Goal: Transaction & Acquisition: Purchase product/service

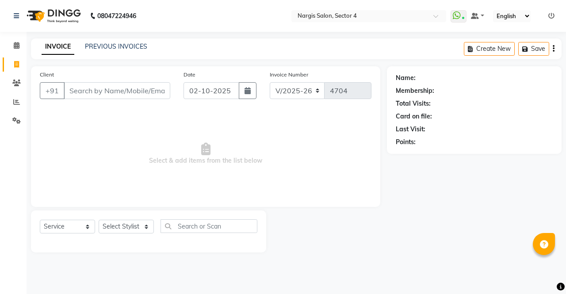
select select "4130"
select select "service"
click at [133, 91] on input "Client" at bounding box center [117, 90] width 106 height 17
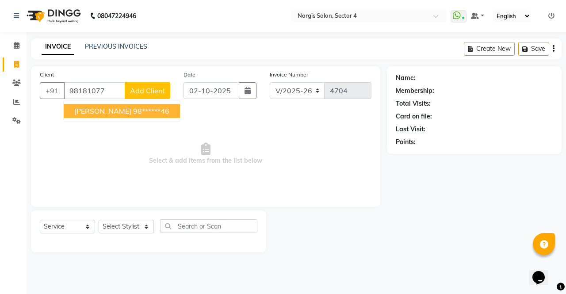
click at [133, 110] on ngb-highlight "98******46" at bounding box center [151, 110] width 36 height 9
type input "98******46"
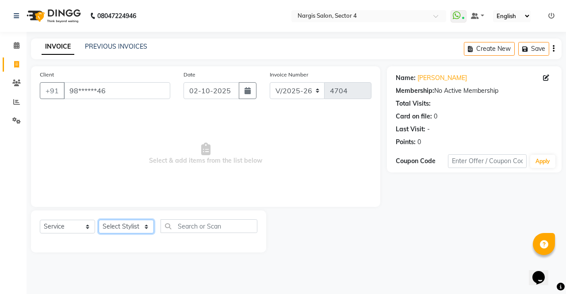
click at [124, 228] on select "Select Stylist [PERSON_NAME] [PERSON_NAME] [PERSON_NAME] Front Desk muskaan rak…" at bounding box center [126, 227] width 55 height 14
select select "29276"
click at [99, 220] on select "Select Stylist [PERSON_NAME] [PERSON_NAME] [PERSON_NAME] Front Desk muskaan rak…" at bounding box center [126, 227] width 55 height 14
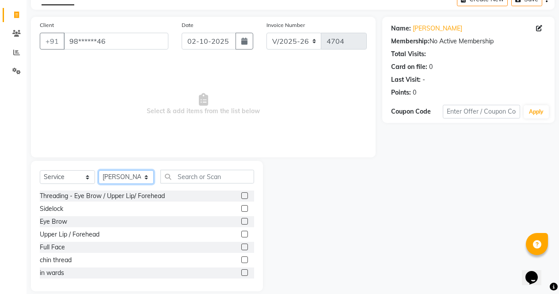
scroll to position [60, 0]
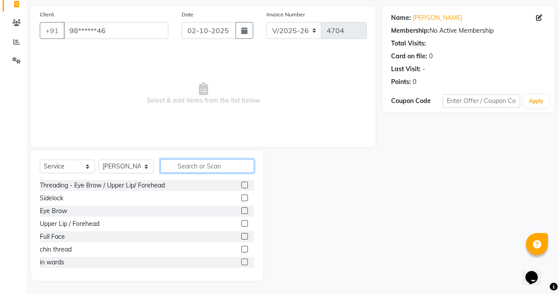
click at [222, 168] on input "text" at bounding box center [207, 166] width 94 height 14
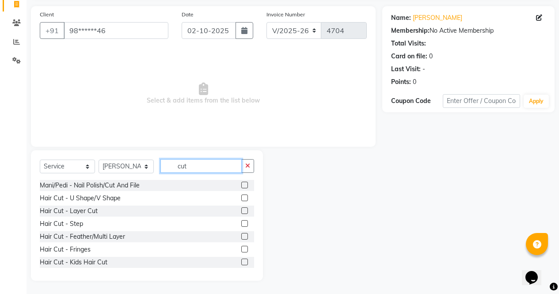
type input "cut"
click at [241, 211] on label at bounding box center [244, 210] width 7 height 7
click at [241, 211] on input "checkbox" at bounding box center [244, 211] width 6 height 6
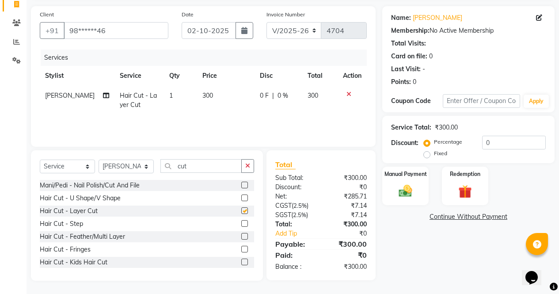
checkbox input "false"
click at [387, 180] on div "Manual Payment" at bounding box center [405, 186] width 48 height 40
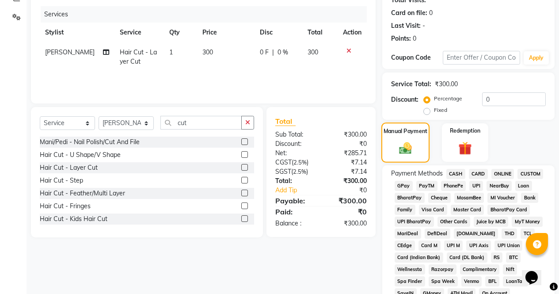
scroll to position [104, 0]
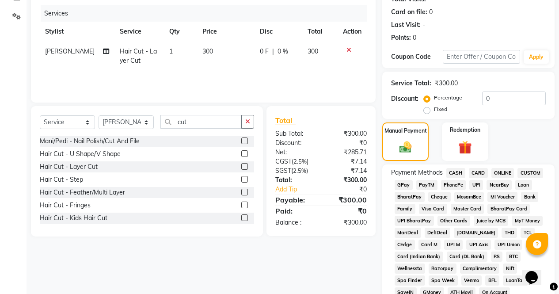
click at [448, 173] on span "CASH" at bounding box center [455, 173] width 19 height 10
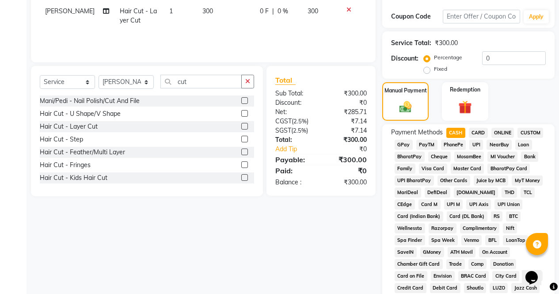
scroll to position [138, 0]
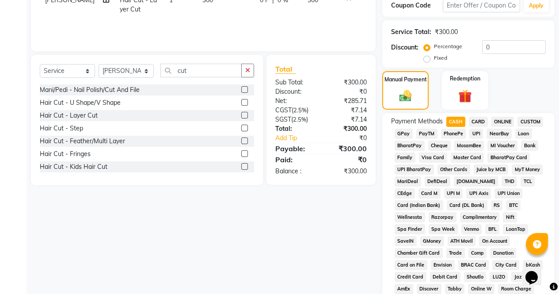
click at [505, 120] on span "ONLINE" at bounding box center [502, 122] width 23 height 10
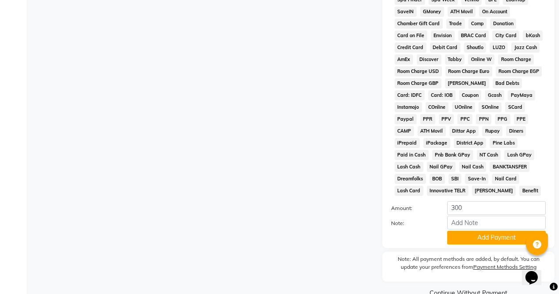
scroll to position [404, 0]
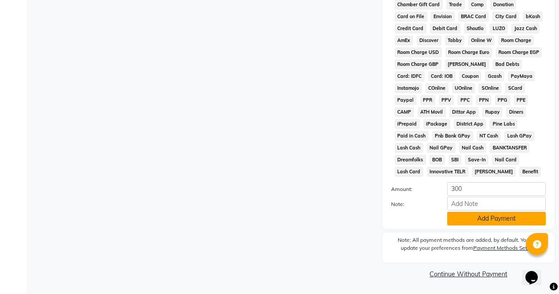
click at [510, 224] on button "Add Payment" at bounding box center [496, 219] width 99 height 14
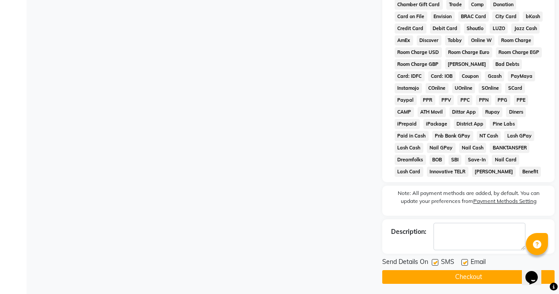
click at [494, 278] on button "Checkout" at bounding box center [468, 277] width 172 height 14
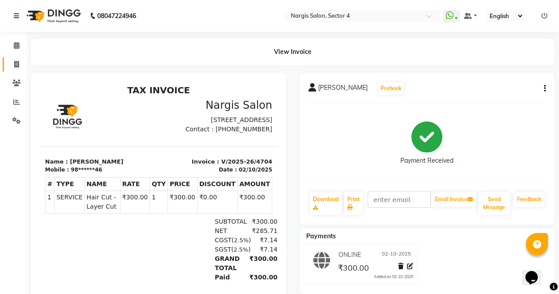
click at [22, 69] on span at bounding box center [16, 65] width 15 height 10
select select "service"
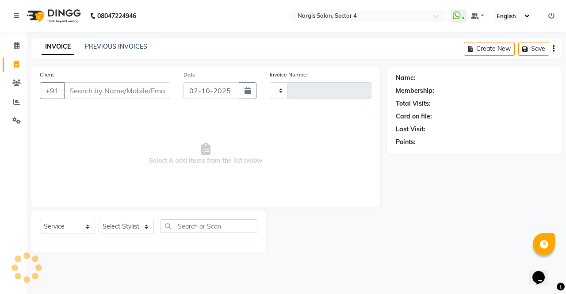
type input "4705"
select select "4130"
click at [150, 90] on input "Client" at bounding box center [117, 90] width 106 height 17
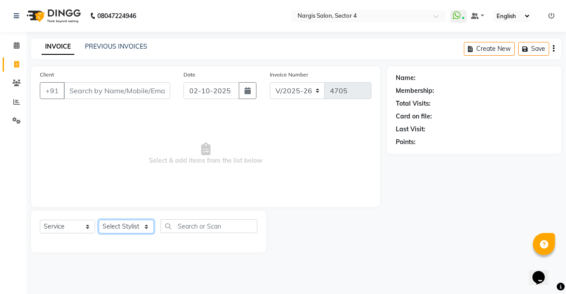
click at [144, 220] on select "Select Stylist [PERSON_NAME] [PERSON_NAME] [PERSON_NAME] Front Desk muskaan rak…" at bounding box center [126, 227] width 55 height 14
click at [135, 225] on select "Select Stylist [PERSON_NAME] [PERSON_NAME] [PERSON_NAME] Front Desk muskaan rak…" at bounding box center [126, 227] width 55 height 14
select select "29276"
click at [99, 220] on select "Select Stylist [PERSON_NAME] [PERSON_NAME] [PERSON_NAME] Front Desk muskaan rak…" at bounding box center [126, 227] width 55 height 14
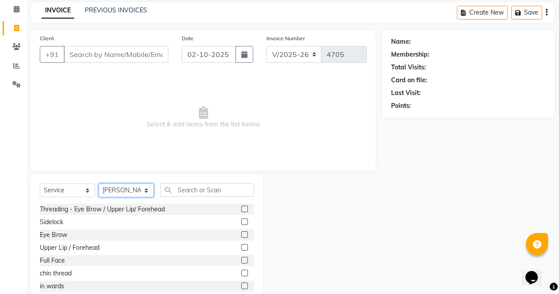
scroll to position [60, 0]
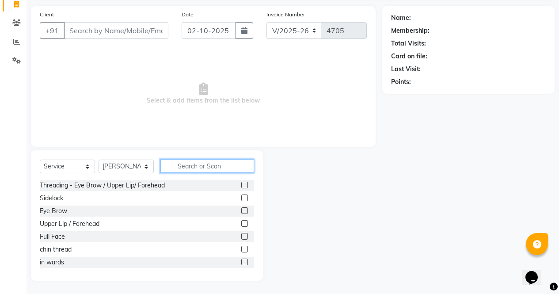
click at [212, 162] on input "text" at bounding box center [207, 166] width 94 height 14
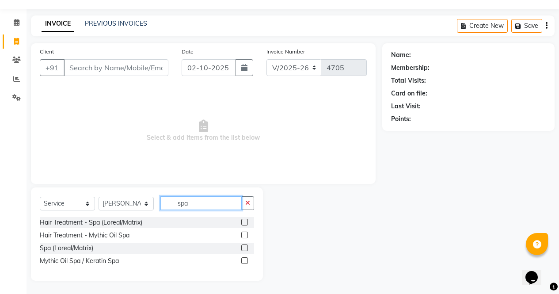
scroll to position [23, 0]
type input "s"
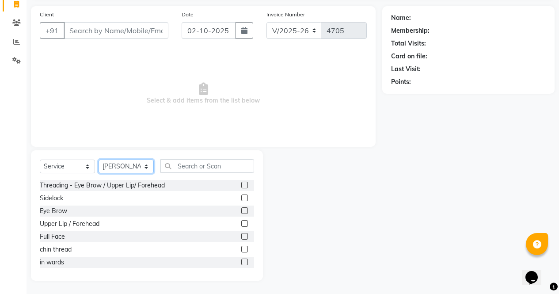
click at [136, 166] on select "Select Stylist [PERSON_NAME] [PERSON_NAME] [PERSON_NAME] Front Desk muskaan rak…" at bounding box center [126, 167] width 55 height 14
select select "29278"
click at [99, 160] on select "Select Stylist [PERSON_NAME] [PERSON_NAME] [PERSON_NAME] Front Desk muskaan rak…" at bounding box center [126, 167] width 55 height 14
click at [260, 169] on div "Select Service Product Membership Package Voucher Prepaid Gift Card Select Styl…" at bounding box center [147, 215] width 232 height 130
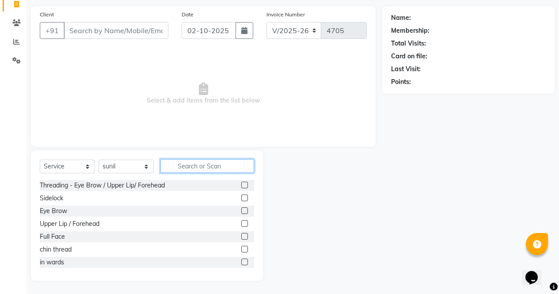
click at [220, 163] on input "text" at bounding box center [207, 166] width 94 height 14
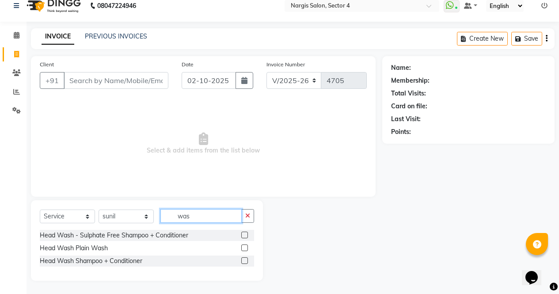
scroll to position [10, 0]
type input "was"
click at [245, 261] on label at bounding box center [244, 260] width 7 height 7
click at [245, 261] on input "checkbox" at bounding box center [244, 261] width 6 height 6
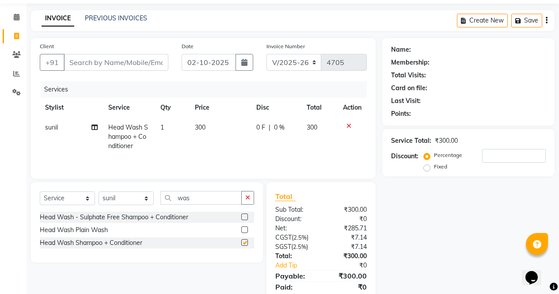
checkbox input "false"
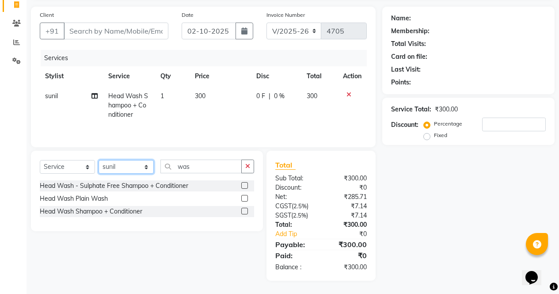
click at [135, 170] on select "Select Stylist [PERSON_NAME] [PERSON_NAME] [PERSON_NAME] Front Desk muskaan rak…" at bounding box center [126, 167] width 55 height 14
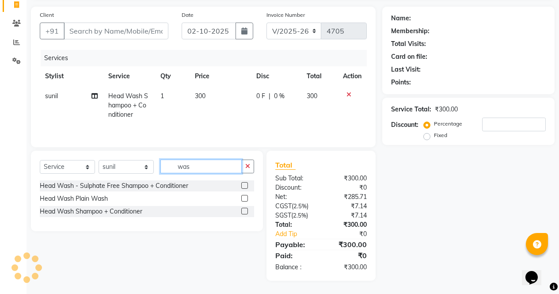
click at [227, 164] on input "was" at bounding box center [200, 167] width 81 height 14
type input "w"
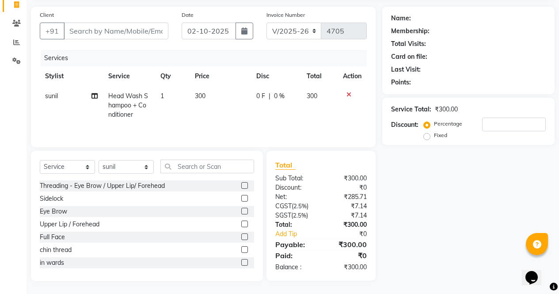
click at [241, 211] on label at bounding box center [244, 211] width 7 height 7
click at [241, 211] on input "checkbox" at bounding box center [244, 212] width 6 height 6
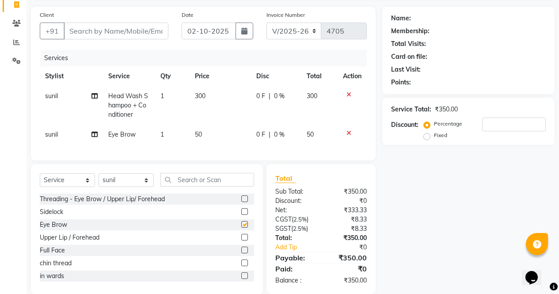
checkbox input "false"
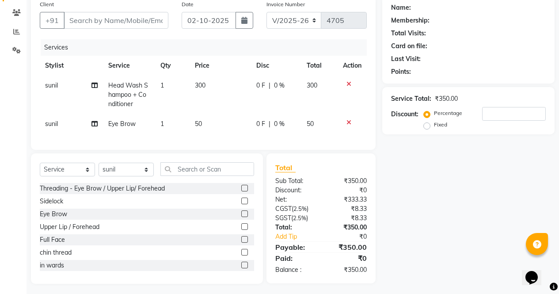
scroll to position [80, 0]
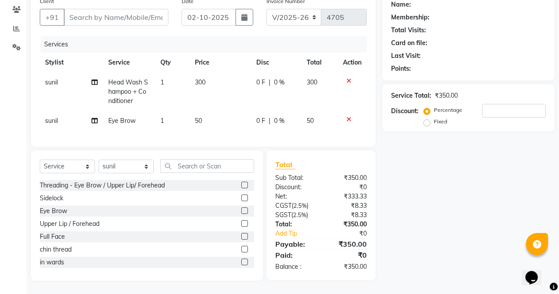
click at [241, 185] on label at bounding box center [244, 185] width 7 height 7
click at [241, 185] on input "checkbox" at bounding box center [244, 185] width 6 height 6
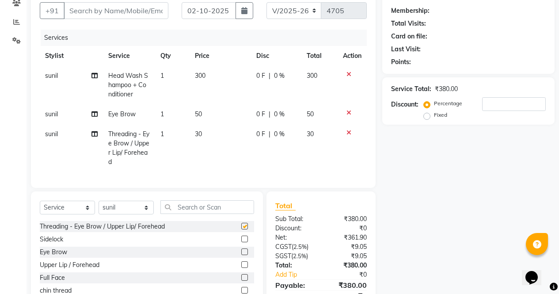
checkbox input "false"
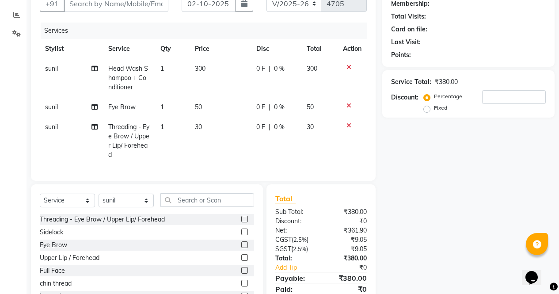
scroll to position [59, 0]
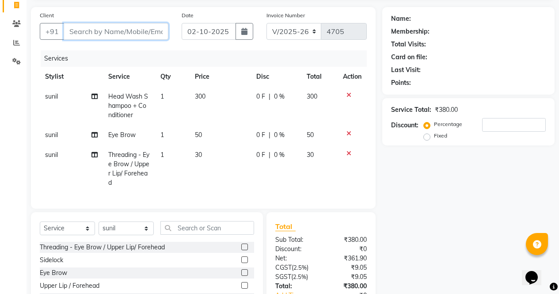
click at [141, 29] on input "Client" at bounding box center [116, 31] width 105 height 17
type input "9"
type input "0"
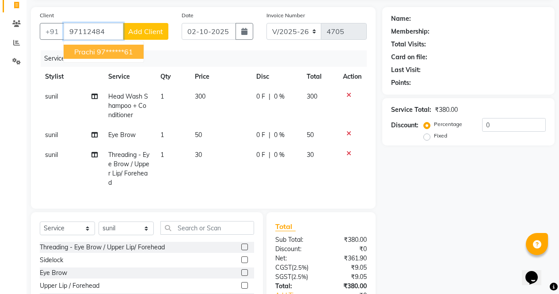
click at [133, 50] on ngb-highlight "97******61" at bounding box center [115, 51] width 36 height 9
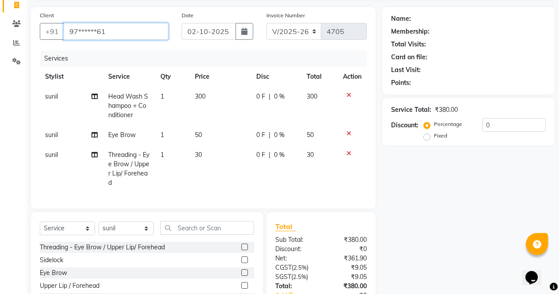
type input "97******61"
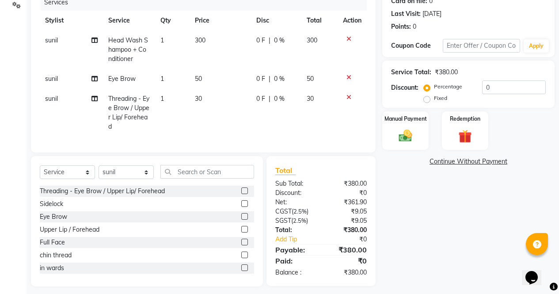
scroll to position [103, 0]
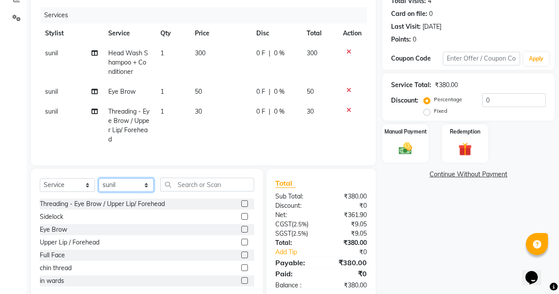
click at [124, 190] on select "Select Stylist [PERSON_NAME] [PERSON_NAME] [PERSON_NAME] Front Desk muskaan rak…" at bounding box center [126, 185] width 55 height 14
click at [446, 241] on div "Name: [PERSON_NAME] Membership: No Active Membership Total Visits: 4 Card on fi…" at bounding box center [471, 131] width 179 height 335
click at [59, 114] on td "sunil" at bounding box center [71, 126] width 63 height 48
select select "29278"
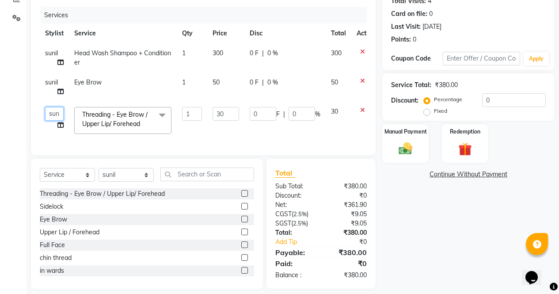
click at [54, 112] on select "[PERSON_NAME] [PERSON_NAME] [PERSON_NAME] Front Desk muskaan rakhi saima [PERSO…" at bounding box center [54, 114] width 19 height 14
select select "86619"
click at [48, 78] on td "sunil" at bounding box center [54, 86] width 29 height 29
select select "29278"
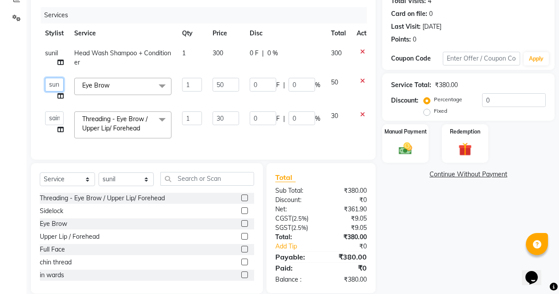
click at [48, 80] on select "[PERSON_NAME] [PERSON_NAME] [PERSON_NAME] Front Desk muskaan rakhi saima [PERSO…" at bounding box center [54, 85] width 19 height 14
select select "28131"
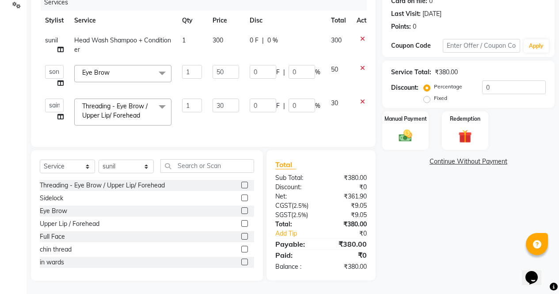
scroll to position [116, 0]
click at [416, 246] on div "Name: [PERSON_NAME] Membership: No Active Membership Total Visits: 4 Card on fi…" at bounding box center [471, 116] width 179 height 330
click at [451, 221] on div "Name: [PERSON_NAME] Membership: No Active Membership Total Visits: 4 Card on fi…" at bounding box center [471, 116] width 179 height 330
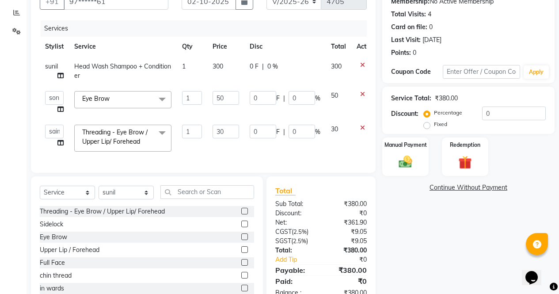
click at [407, 160] on img at bounding box center [406, 161] width 22 height 15
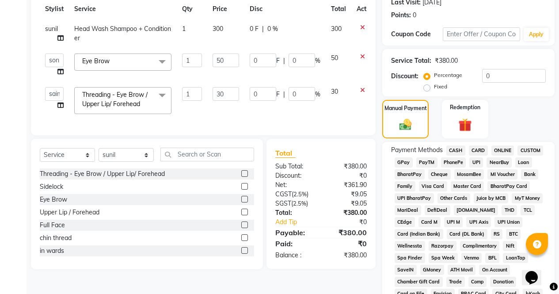
click at [506, 147] on span "ONLINE" at bounding box center [502, 150] width 23 height 10
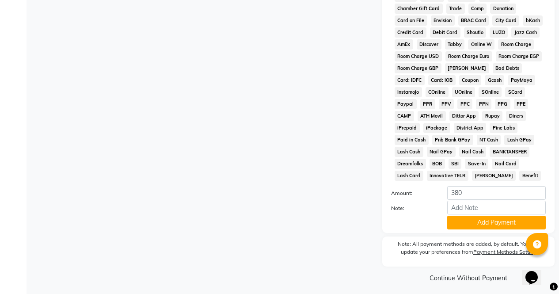
scroll to position [404, 0]
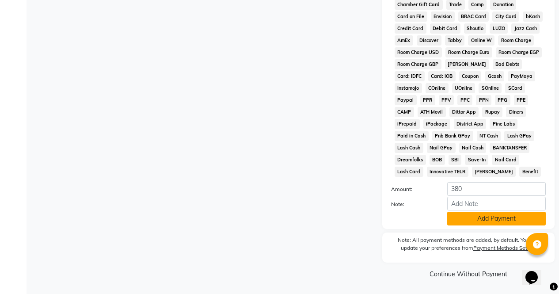
click at [506, 222] on button "Add Payment" at bounding box center [496, 219] width 99 height 14
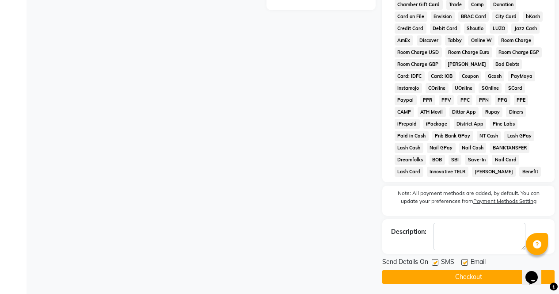
click at [490, 280] on button "Checkout" at bounding box center [468, 277] width 172 height 14
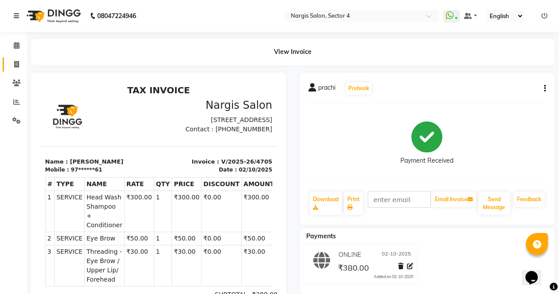
click at [17, 68] on span at bounding box center [16, 65] width 15 height 10
select select "service"
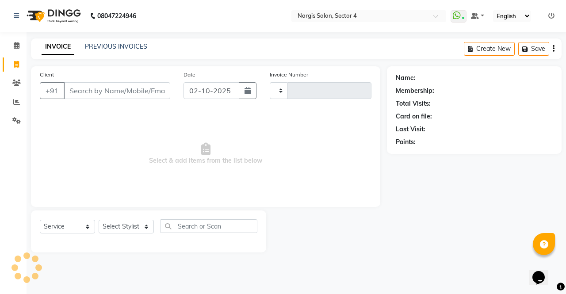
type input "4706"
select select "4130"
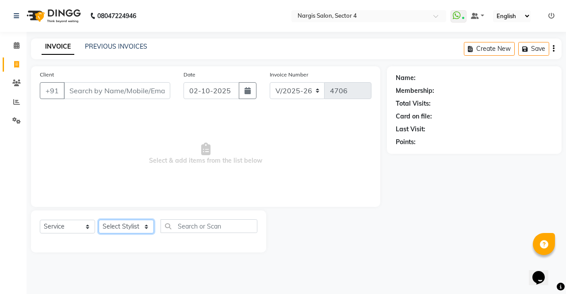
click at [137, 230] on select "Select Stylist [PERSON_NAME] [PERSON_NAME] [PERSON_NAME] Front Desk muskaan rak…" at bounding box center [126, 227] width 55 height 14
select select "86619"
click at [99, 220] on select "Select Stylist [PERSON_NAME] [PERSON_NAME] [PERSON_NAME] Front Desk muskaan rak…" at bounding box center [126, 227] width 55 height 14
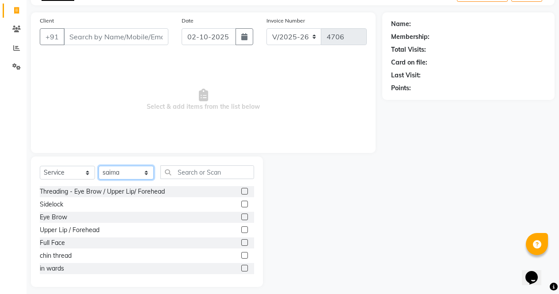
scroll to position [60, 0]
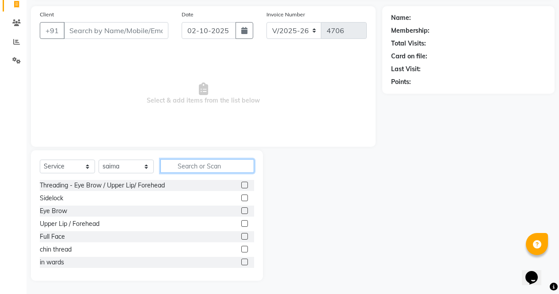
click at [219, 169] on input "text" at bounding box center [207, 166] width 94 height 14
type input "r"
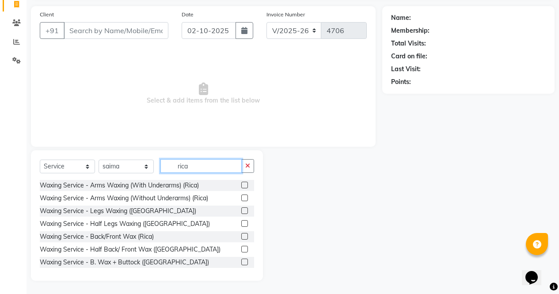
type input "rica"
click at [241, 185] on label at bounding box center [244, 185] width 7 height 7
click at [241, 185] on input "checkbox" at bounding box center [244, 185] width 6 height 6
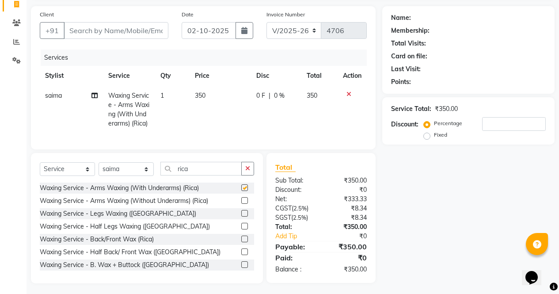
scroll to position [79, 0]
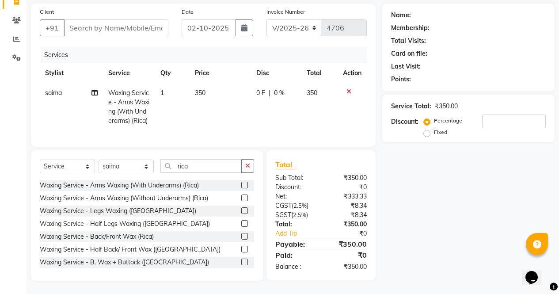
checkbox input "false"
click at [157, 19] on input "Client" at bounding box center [116, 27] width 105 height 17
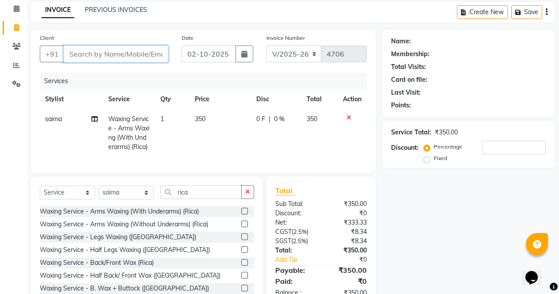
scroll to position [52, 0]
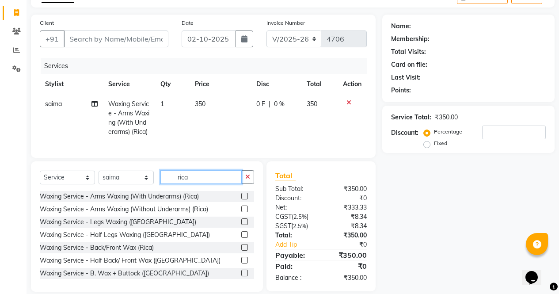
click at [217, 184] on input "rica" at bounding box center [200, 177] width 81 height 14
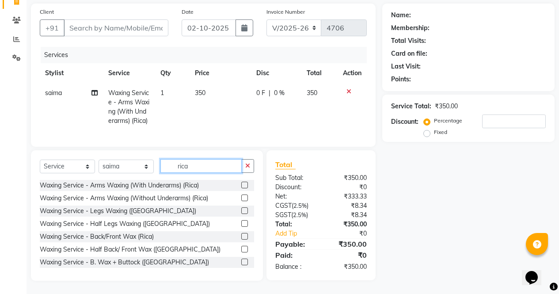
scroll to position [79, 0]
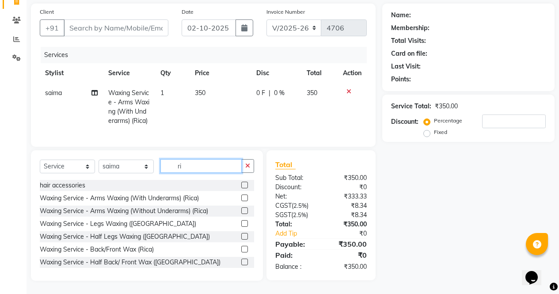
type input "r"
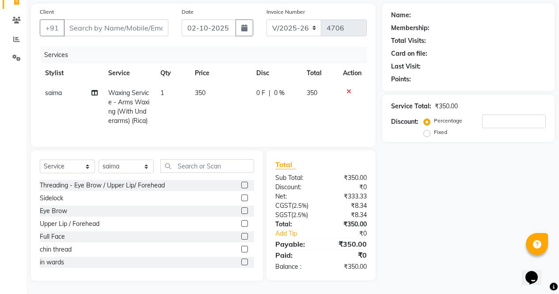
click at [241, 185] on label at bounding box center [244, 185] width 7 height 7
click at [241, 185] on input "checkbox" at bounding box center [244, 185] width 6 height 6
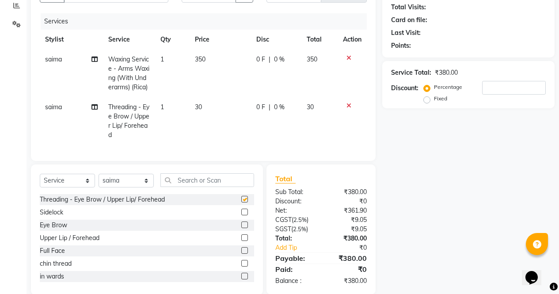
scroll to position [116, 0]
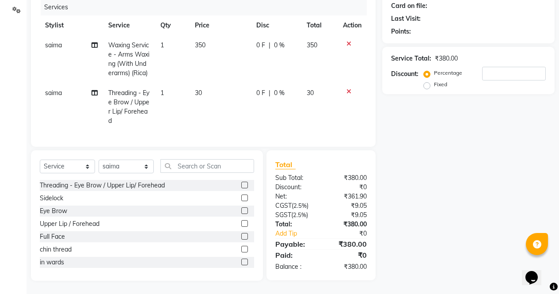
checkbox input "false"
click at [214, 173] on input "text" at bounding box center [207, 166] width 94 height 14
click at [241, 214] on label at bounding box center [244, 210] width 7 height 7
click at [241, 214] on input "checkbox" at bounding box center [244, 211] width 6 height 6
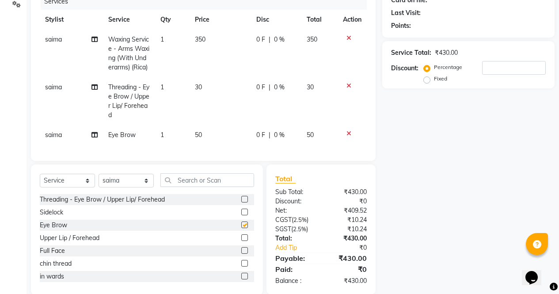
checkbox input "false"
click at [51, 139] on span "saima" at bounding box center [53, 135] width 17 height 8
select select "86619"
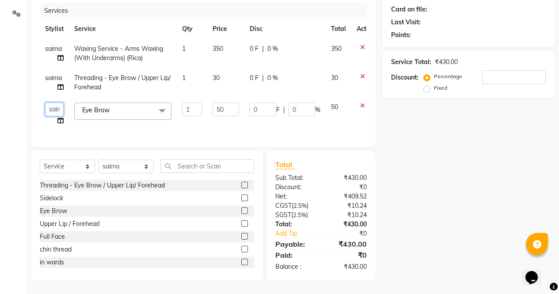
click at [57, 103] on select "[PERSON_NAME] [PERSON_NAME] [PERSON_NAME] Front Desk muskaan rakhi saima [PERSO…" at bounding box center [54, 110] width 19 height 14
select select "28131"
click at [439, 125] on div "Name: Membership: Total Visits: Card on file: Last Visit: Points: Service Total…" at bounding box center [471, 119] width 179 height 321
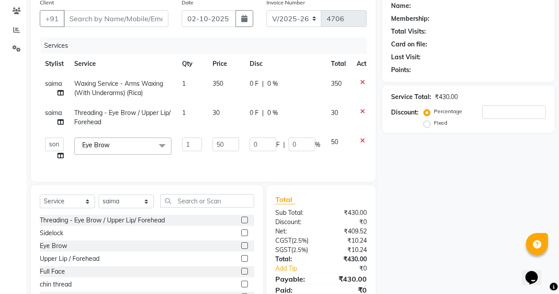
scroll to position [68, 0]
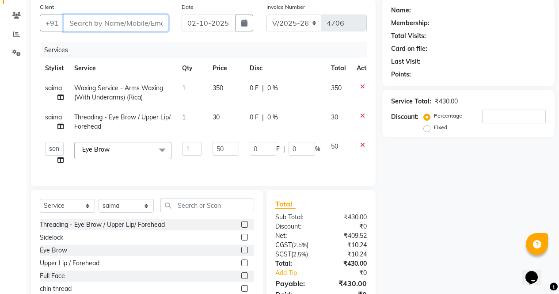
click at [137, 16] on input "Client" at bounding box center [116, 23] width 105 height 17
type input "9"
type input "0"
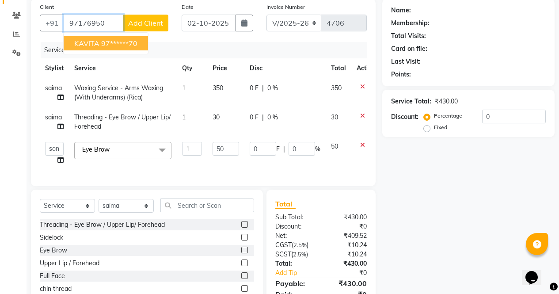
click at [125, 45] on ngb-highlight "97******70" at bounding box center [119, 43] width 36 height 9
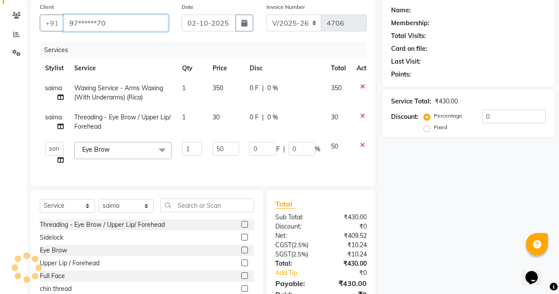
type input "97******70"
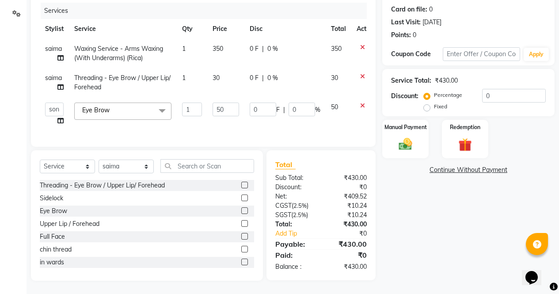
scroll to position [111, 0]
click at [410, 137] on img at bounding box center [406, 144] width 22 height 15
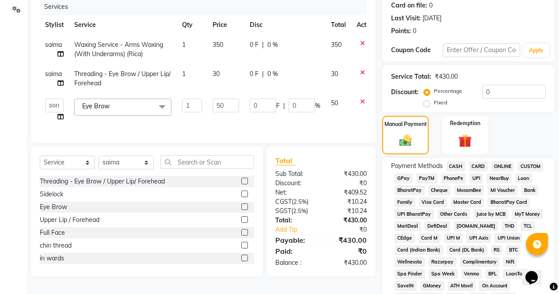
click at [504, 166] on span "ONLINE" at bounding box center [502, 166] width 23 height 10
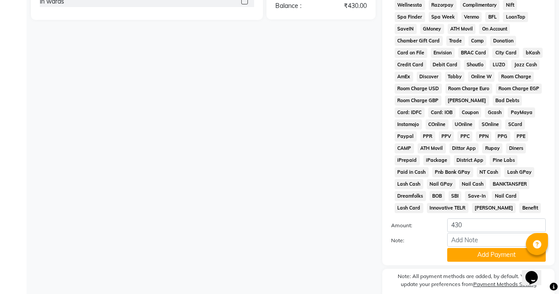
scroll to position [370, 0]
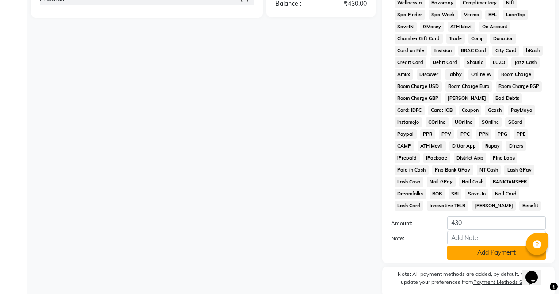
click at [495, 258] on button "Add Payment" at bounding box center [496, 253] width 99 height 14
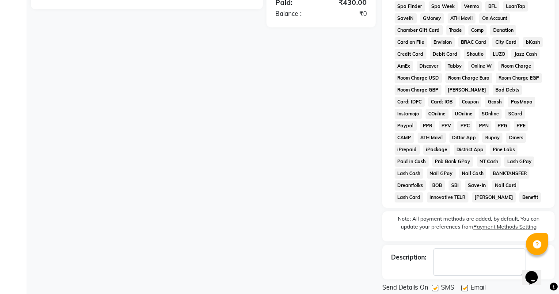
scroll to position [407, 0]
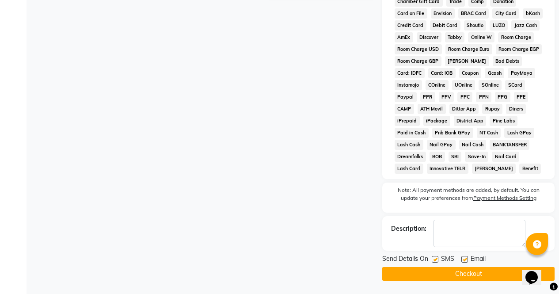
click at [497, 275] on button "Checkout" at bounding box center [468, 274] width 172 height 14
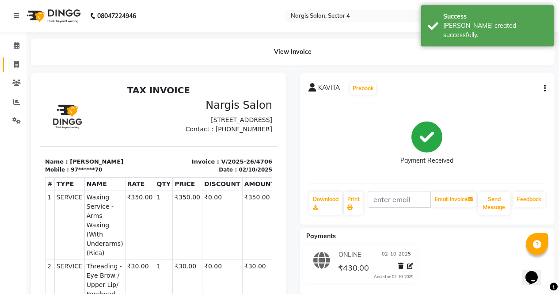
click at [21, 64] on span at bounding box center [16, 65] width 15 height 10
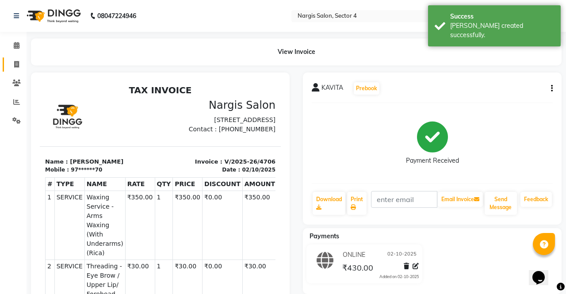
select select "service"
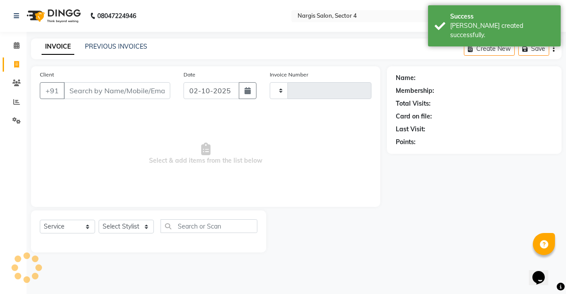
type input "4707"
select select "4130"
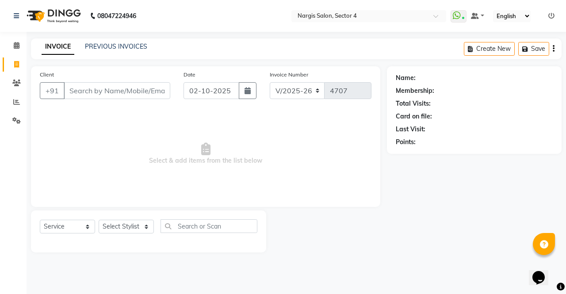
click at [132, 93] on input "Client" at bounding box center [117, 90] width 106 height 17
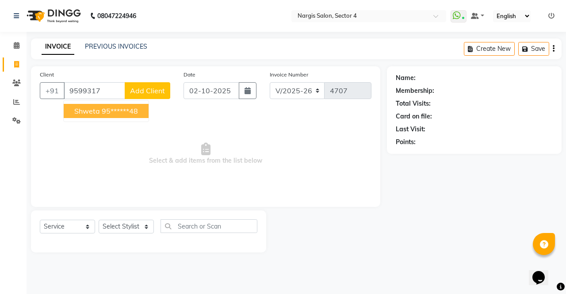
click at [128, 105] on button "shweta 95******48" at bounding box center [106, 111] width 85 height 14
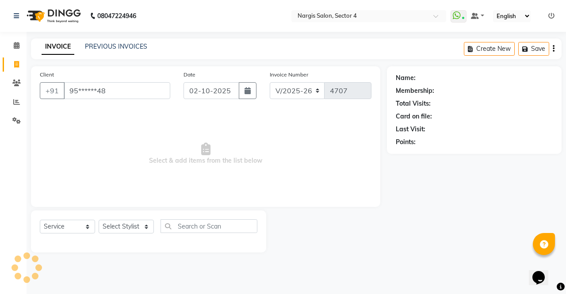
type input "95******48"
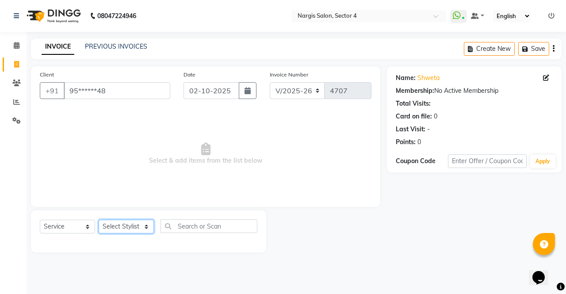
click at [128, 230] on select "Select Stylist [PERSON_NAME] [PERSON_NAME] [PERSON_NAME] Front Desk muskaan rak…" at bounding box center [126, 227] width 55 height 14
click at [138, 228] on select "Select Stylist [PERSON_NAME] [PERSON_NAME] [PERSON_NAME] Front Desk muskaan rak…" at bounding box center [126, 227] width 55 height 14
click at [99, 220] on select "Select Stylist [PERSON_NAME] [PERSON_NAME] [PERSON_NAME] Front Desk muskaan rak…" at bounding box center [126, 227] width 55 height 14
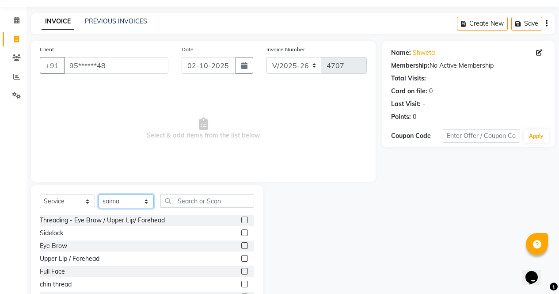
scroll to position [60, 0]
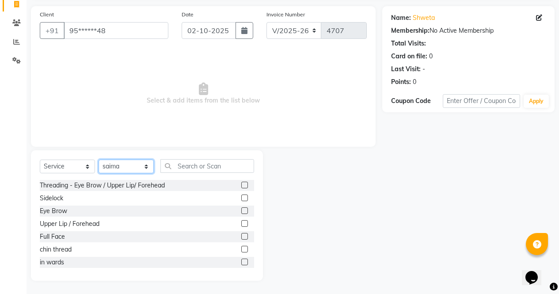
click at [128, 167] on select "Select Stylist [PERSON_NAME] [PERSON_NAME] [PERSON_NAME] Front Desk muskaan rak…" at bounding box center [126, 167] width 55 height 14
select select "87409"
click at [99, 160] on select "Select Stylist [PERSON_NAME] [PERSON_NAME] [PERSON_NAME] Front Desk muskaan rak…" at bounding box center [126, 167] width 55 height 14
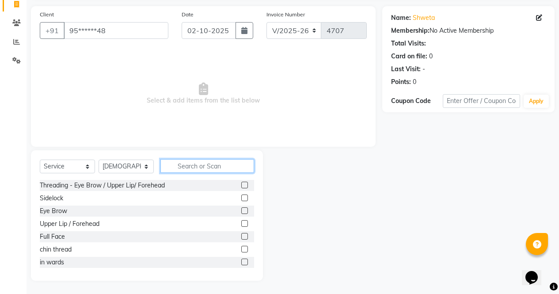
click at [196, 160] on input "text" at bounding box center [207, 166] width 94 height 14
click at [227, 165] on input "text" at bounding box center [207, 166] width 94 height 14
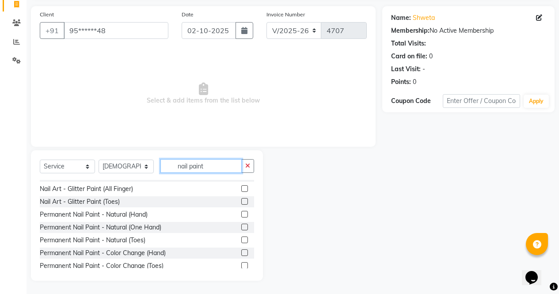
scroll to position [10, 0]
type input "nail paint"
click at [246, 216] on div at bounding box center [247, 214] width 13 height 11
click at [241, 201] on label at bounding box center [244, 201] width 7 height 7
click at [241, 201] on input "checkbox" at bounding box center [244, 201] width 6 height 6
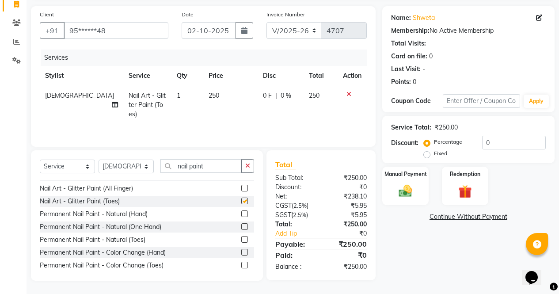
checkbox input "false"
click at [349, 94] on icon at bounding box center [348, 94] width 5 height 6
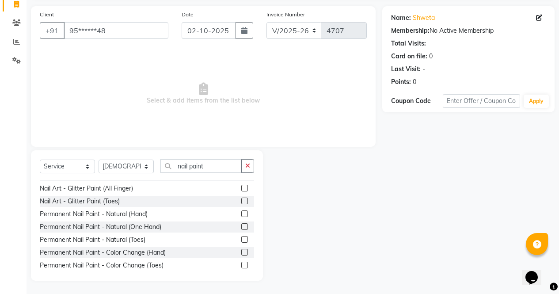
click at [241, 213] on label at bounding box center [244, 213] width 7 height 7
click at [241, 213] on input "checkbox" at bounding box center [244, 214] width 6 height 6
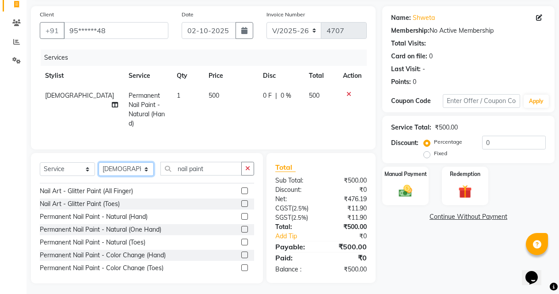
click at [137, 172] on select "Select Stylist [PERSON_NAME] [PERSON_NAME] [PERSON_NAME] Front Desk muskaan rak…" at bounding box center [126, 169] width 55 height 14
click at [241, 215] on label at bounding box center [244, 216] width 7 height 7
click at [241, 215] on input "checkbox" at bounding box center [244, 217] width 6 height 6
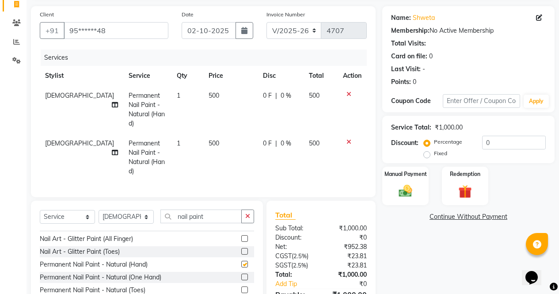
checkbox input "false"
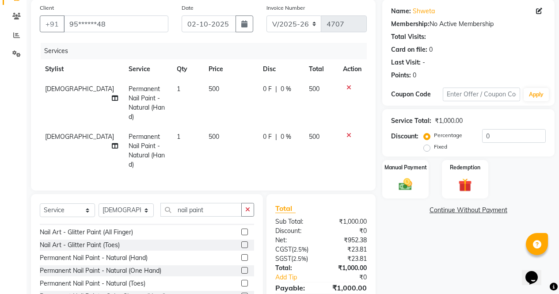
scroll to position [99, 0]
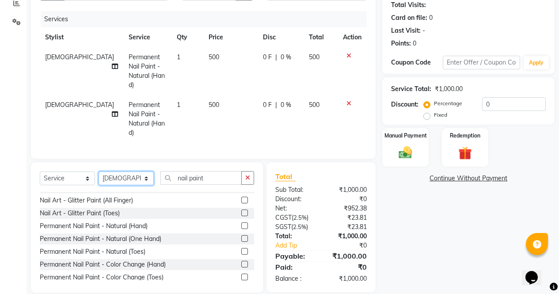
click at [135, 171] on select "Select Stylist [PERSON_NAME] [PERSON_NAME] [PERSON_NAME] Front Desk muskaan rak…" at bounding box center [126, 178] width 55 height 14
click at [55, 101] on span "[DEMOGRAPHIC_DATA]" at bounding box center [79, 105] width 69 height 8
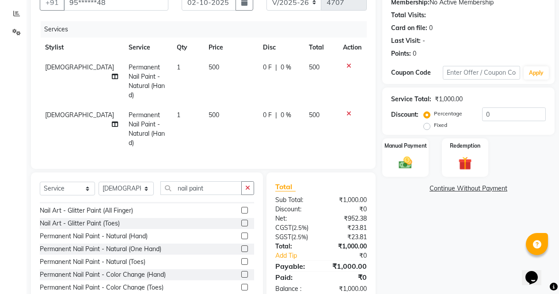
select select "87409"
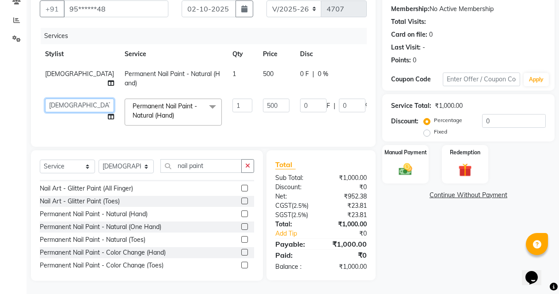
click at [51, 99] on select "[PERSON_NAME] [PERSON_NAME] [PERSON_NAME] Front Desk muskaan rakhi saima [PERSO…" at bounding box center [79, 106] width 69 height 14
select select "28206"
click at [420, 235] on div "Name: Shweta Membership: No Active Membership Total Visits: Card on file: 0 Las…" at bounding box center [471, 133] width 179 height 296
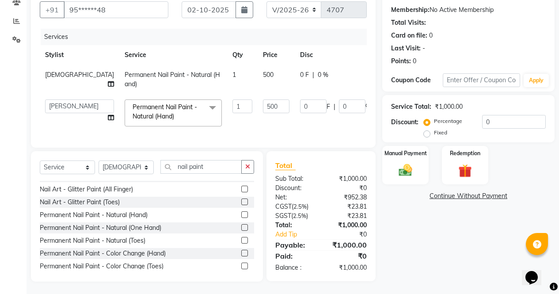
scroll to position [77, 0]
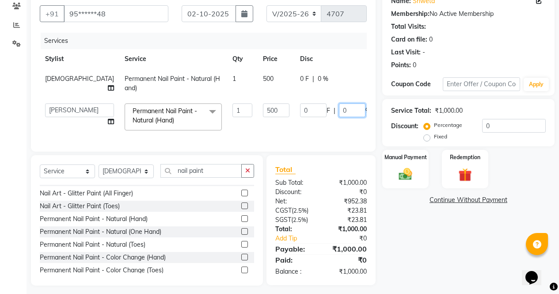
click at [339, 106] on input "0" at bounding box center [352, 110] width 27 height 14
type input "400"
click at [415, 213] on div "Name: Shweta Membership: No Active Membership Total Visits: Card on file: 0 Las…" at bounding box center [471, 137] width 179 height 296
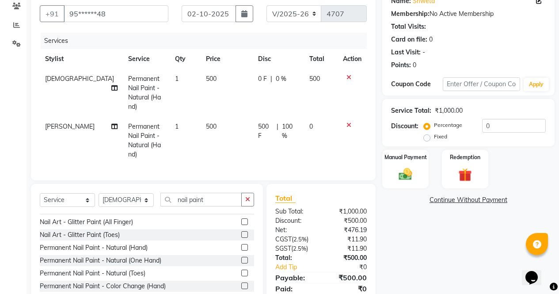
click at [280, 80] on div "0 F | 0 %" at bounding box center [278, 78] width 41 height 9
select select "87409"
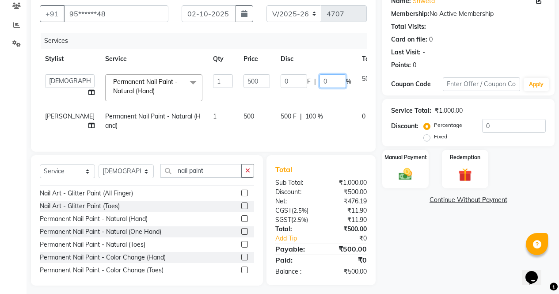
click at [319, 79] on input "0" at bounding box center [332, 81] width 27 height 14
type input "400"
click at [423, 232] on div "Name: Shweta Membership: No Active Membership Total Visits: Card on file: 0 Las…" at bounding box center [471, 137] width 179 height 296
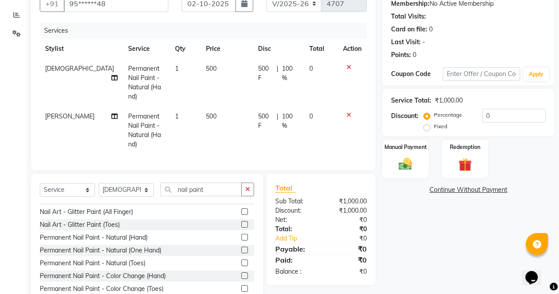
scroll to position [87, 0]
click at [289, 112] on span "100 %" at bounding box center [290, 121] width 17 height 19
select select "28206"
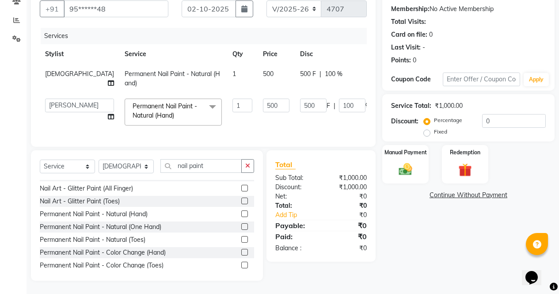
click at [339, 99] on input "100" at bounding box center [352, 106] width 27 height 14
type input "1"
click at [325, 71] on span "100 %" at bounding box center [334, 73] width 18 height 9
select select "87409"
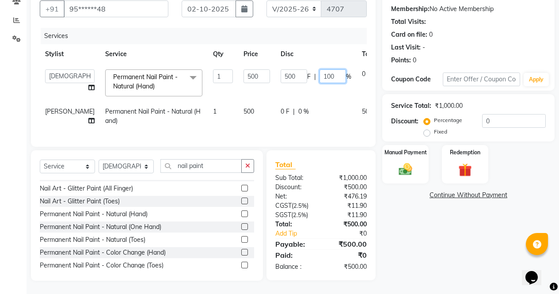
click at [319, 72] on input "100" at bounding box center [332, 76] width 27 height 14
type input "1"
click at [238, 102] on td "500" at bounding box center [256, 116] width 37 height 29
select select "28206"
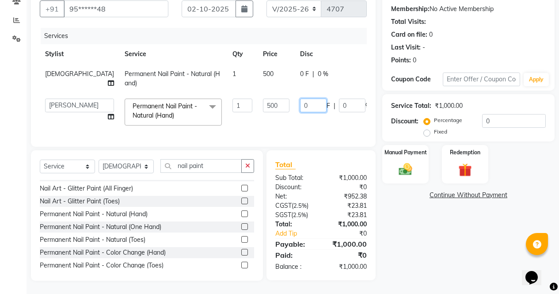
click at [300, 100] on input "0" at bounding box center [313, 106] width 27 height 14
type input "100"
click at [440, 241] on div "Name: Shweta Membership: No Active Membership Total Visits: Card on file: 0 Las…" at bounding box center [471, 133] width 179 height 296
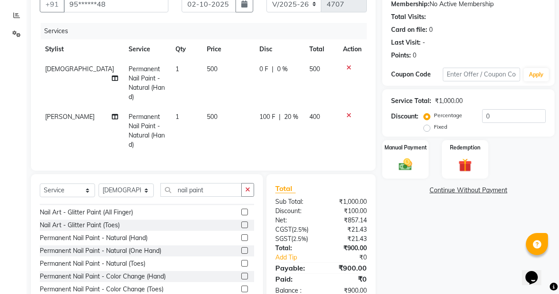
click at [277, 71] on span "0 %" at bounding box center [282, 69] width 11 height 9
select select "87409"
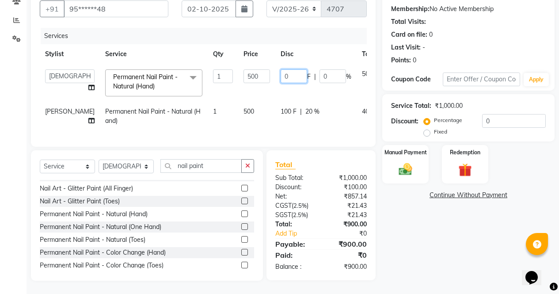
click at [281, 74] on input "0" at bounding box center [294, 76] width 27 height 14
type input "150"
click at [433, 229] on div "Name: Shweta Membership: No Active Membership Total Visits: Card on file: 0 Las…" at bounding box center [471, 133] width 179 height 296
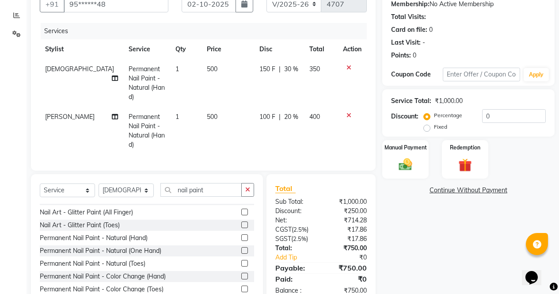
click at [264, 112] on span "100 F" at bounding box center [267, 116] width 16 height 9
select select "28206"
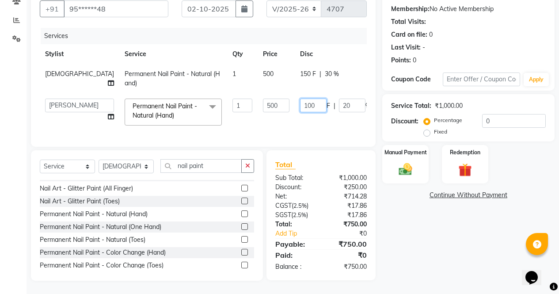
click at [300, 101] on input "100" at bounding box center [313, 106] width 27 height 14
type input "150"
click at [445, 247] on div "Name: Shweta Membership: No Active Membership Total Visits: Card on file: 0 Las…" at bounding box center [471, 133] width 179 height 296
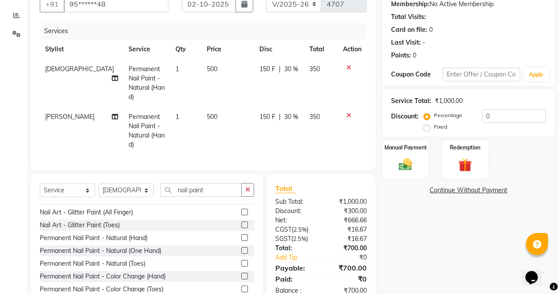
click at [268, 67] on span "150 F" at bounding box center [267, 69] width 16 height 9
select select "87409"
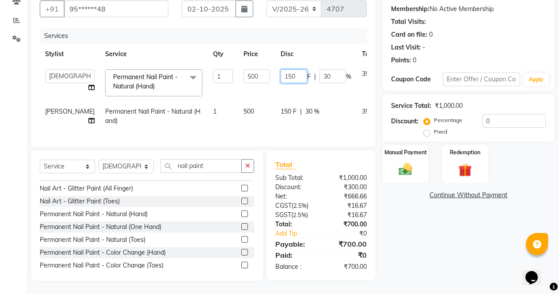
click at [281, 71] on input "150" at bounding box center [294, 76] width 27 height 14
type input "100"
click at [422, 247] on div "Name: Shweta Membership: No Active Membership Total Visits: Card on file: 0 Las…" at bounding box center [471, 133] width 179 height 296
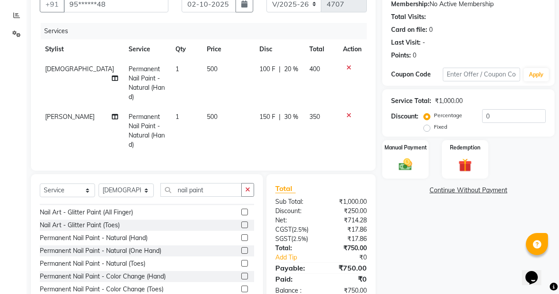
scroll to position [99, 0]
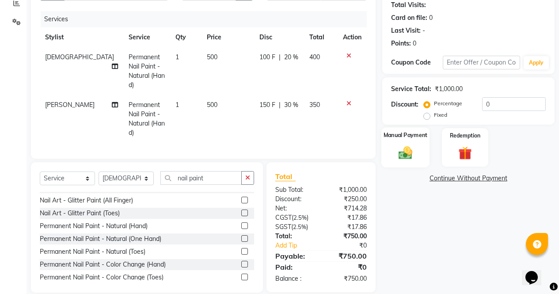
click at [411, 146] on img at bounding box center [405, 152] width 23 height 16
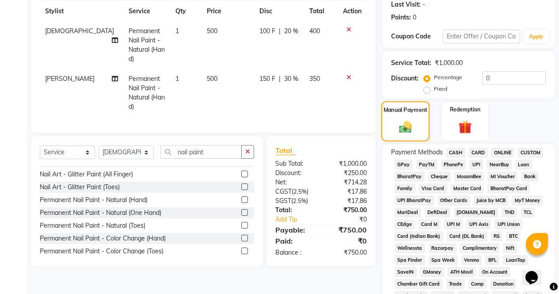
scroll to position [115, 0]
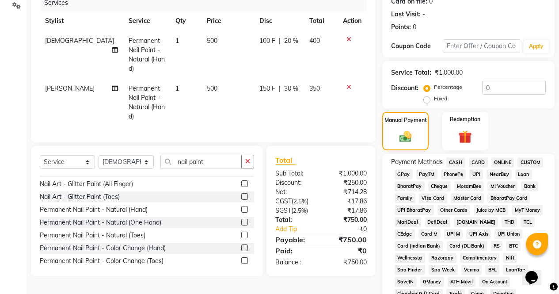
click at [455, 162] on span "CASH" at bounding box center [455, 162] width 19 height 10
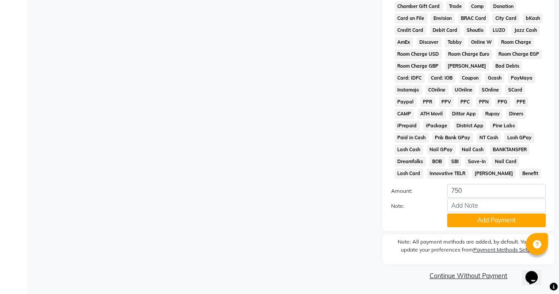
scroll to position [404, 0]
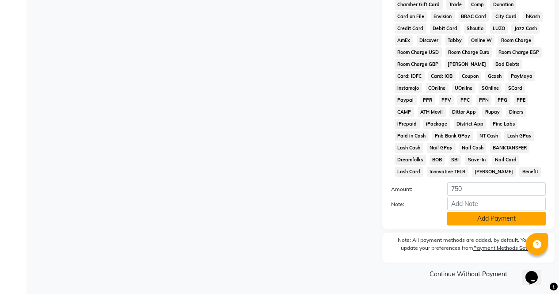
click at [486, 221] on button "Add Payment" at bounding box center [496, 219] width 99 height 14
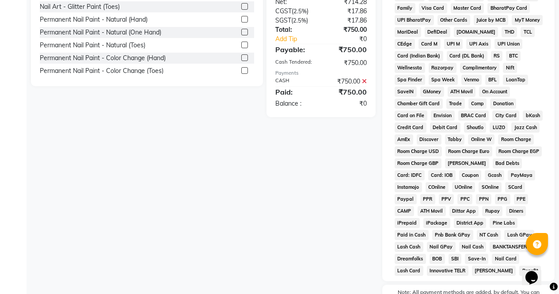
scroll to position [407, 0]
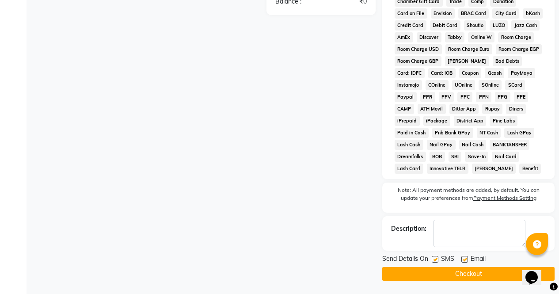
click at [488, 277] on button "Checkout" at bounding box center [468, 274] width 172 height 14
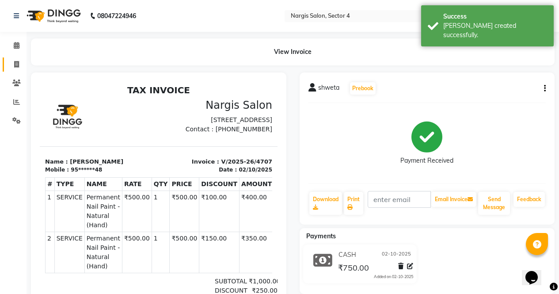
click at [15, 68] on span at bounding box center [16, 65] width 15 height 10
select select "service"
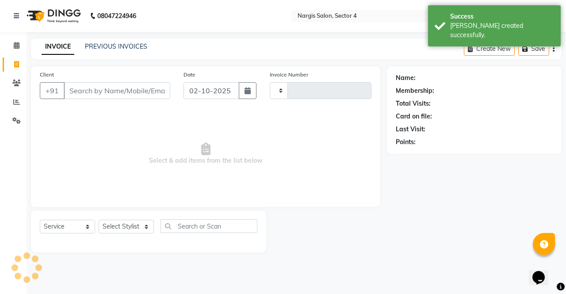
type input "4708"
select select "4130"
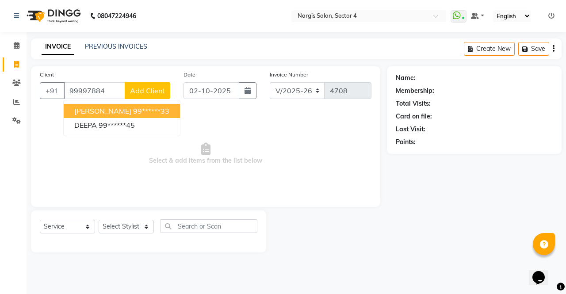
click at [133, 108] on ngb-highlight "99******33" at bounding box center [151, 110] width 36 height 9
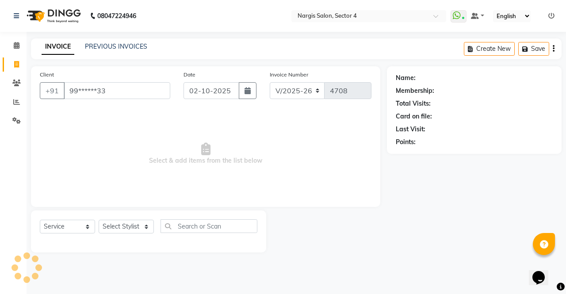
type input "99******33"
select select "1: Object"
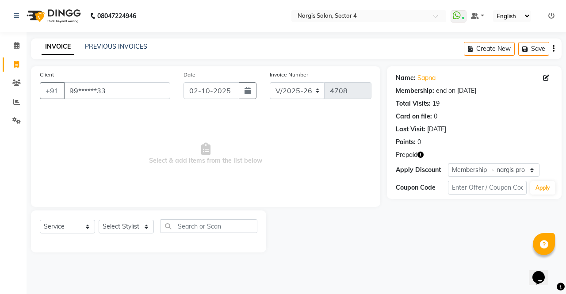
click at [411, 160] on div "Name: [PERSON_NAME] Membership: end on [DATE] Total Visits: 19 Card on file: 0 …" at bounding box center [474, 132] width 175 height 133
click at [419, 152] on icon "button" at bounding box center [420, 155] width 6 height 6
click at [127, 232] on select "Select Stylist [PERSON_NAME] [PERSON_NAME] [PERSON_NAME] Front Desk muskaan rak…" at bounding box center [126, 227] width 55 height 14
select select "87810"
click at [99, 220] on select "Select Stylist [PERSON_NAME] [PERSON_NAME] [PERSON_NAME] Front Desk muskaan rak…" at bounding box center [126, 227] width 55 height 14
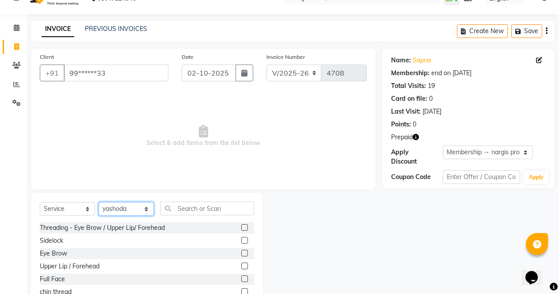
scroll to position [60, 0]
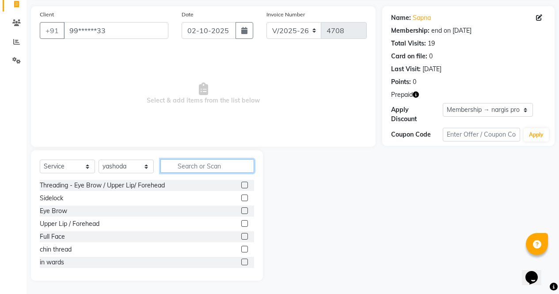
click at [208, 170] on input "text" at bounding box center [207, 166] width 94 height 14
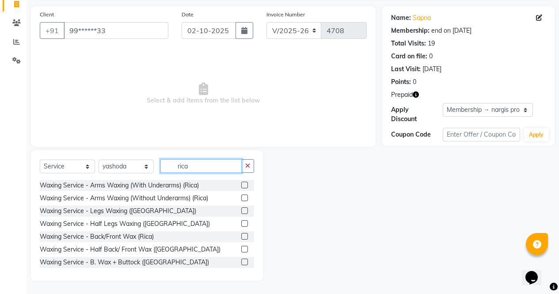
type input "rica"
click at [241, 196] on label at bounding box center [244, 197] width 7 height 7
click at [241, 196] on input "checkbox" at bounding box center [244, 198] width 6 height 6
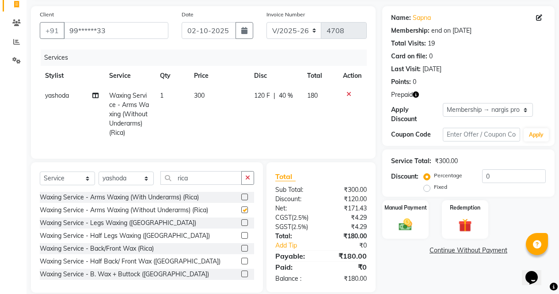
checkbox input "false"
click at [348, 92] on icon at bounding box center [348, 94] width 5 height 6
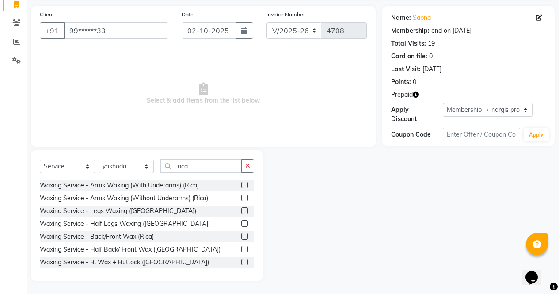
click at [241, 183] on label at bounding box center [244, 185] width 7 height 7
click at [241, 183] on input "checkbox" at bounding box center [244, 185] width 6 height 6
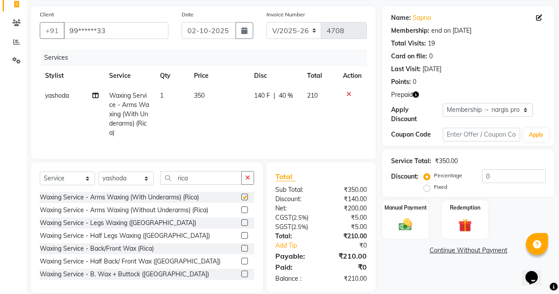
checkbox input "false"
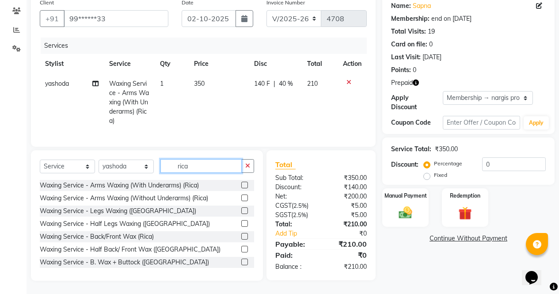
click at [225, 169] on input "rica" at bounding box center [200, 166] width 81 height 14
type input "r"
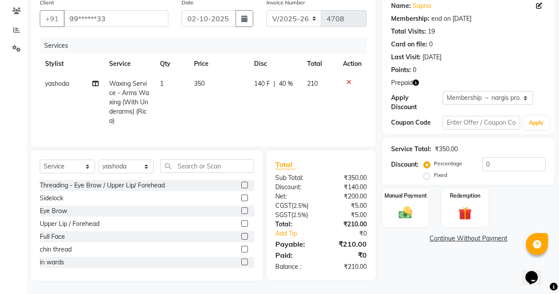
click at [241, 185] on label at bounding box center [244, 185] width 7 height 7
click at [241, 185] on input "checkbox" at bounding box center [244, 185] width 6 height 6
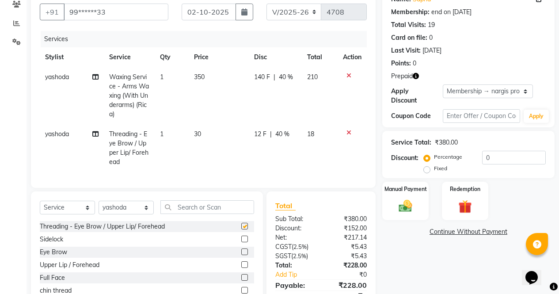
checkbox input "false"
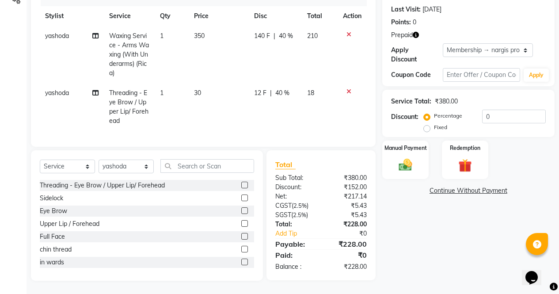
scroll to position [126, 0]
click at [415, 157] on img at bounding box center [406, 164] width 22 height 15
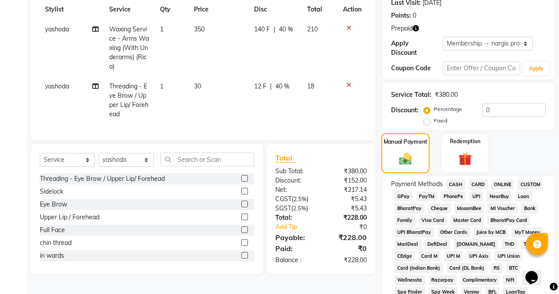
click at [462, 151] on img at bounding box center [465, 159] width 22 height 16
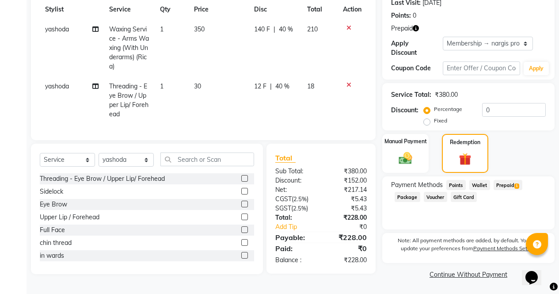
click at [508, 182] on span "Prepaid 1" at bounding box center [508, 185] width 29 height 10
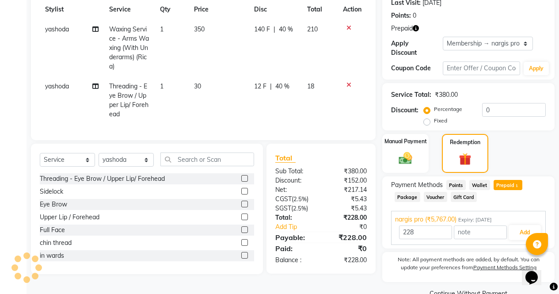
click at [524, 227] on button "Add" at bounding box center [525, 232] width 32 height 15
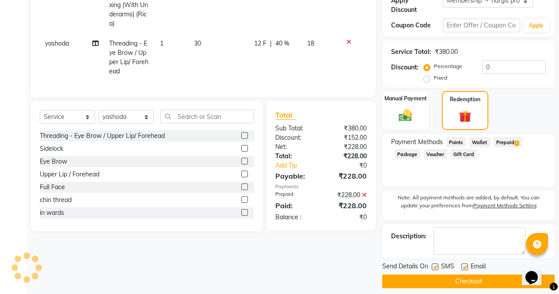
scroll to position [170, 0]
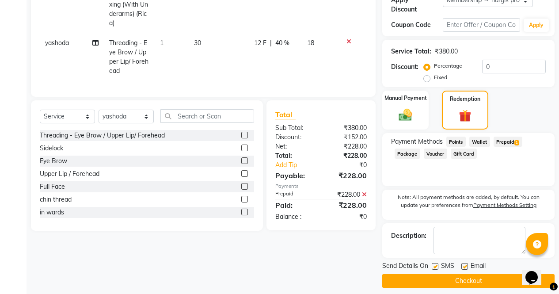
click at [492, 278] on button "Checkout" at bounding box center [468, 281] width 172 height 14
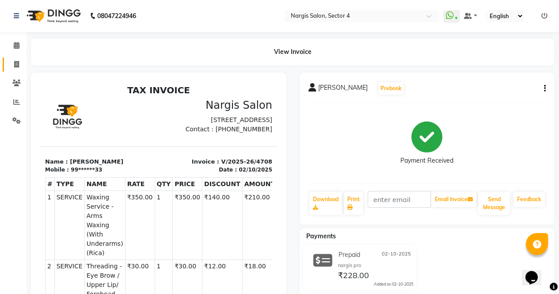
click at [18, 63] on icon at bounding box center [16, 64] width 5 height 7
select select "service"
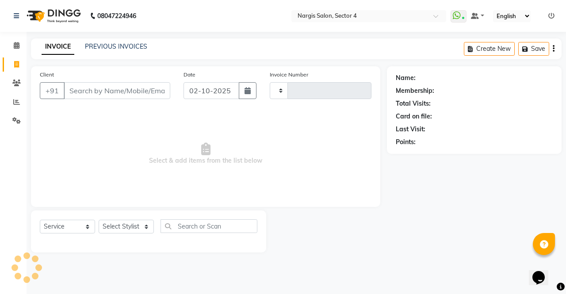
type input "4709"
select select "4130"
click at [124, 223] on select "Select Stylist" at bounding box center [126, 227] width 55 height 14
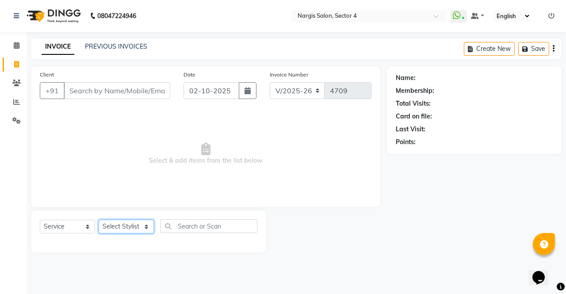
select select "86619"
click at [99, 220] on select "Select Stylist [PERSON_NAME] [PERSON_NAME] [PERSON_NAME] Front Desk muskaan rak…" at bounding box center [126, 227] width 55 height 14
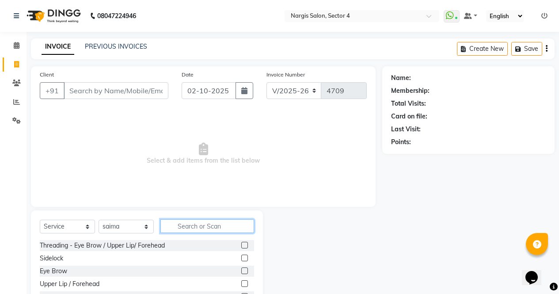
click at [199, 222] on input "text" at bounding box center [207, 226] width 94 height 14
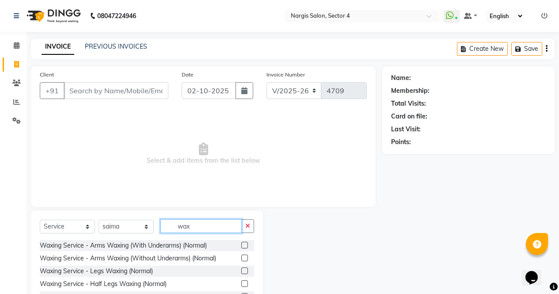
type input "wax"
click at [241, 245] on label at bounding box center [244, 245] width 7 height 7
click at [241, 245] on input "checkbox" at bounding box center [244, 246] width 6 height 6
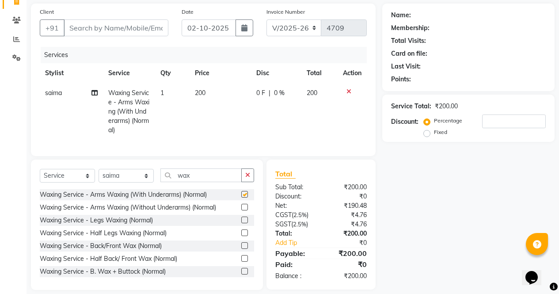
checkbox input "false"
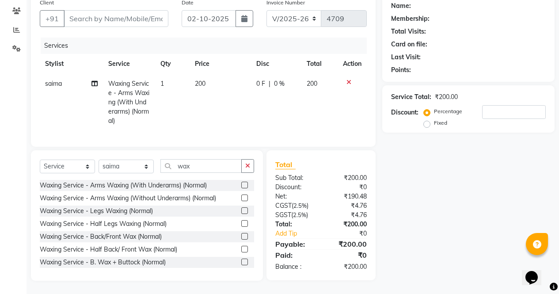
click at [241, 212] on label at bounding box center [244, 210] width 7 height 7
click at [241, 212] on input "checkbox" at bounding box center [244, 211] width 6 height 6
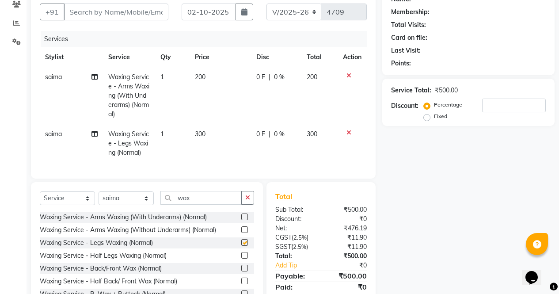
checkbox input "false"
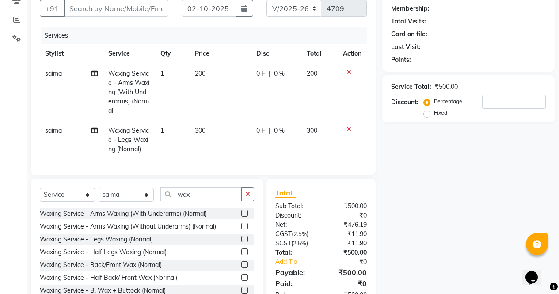
scroll to position [94, 0]
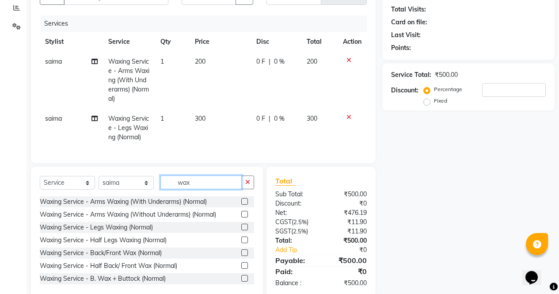
click at [199, 186] on input "wax" at bounding box center [200, 182] width 81 height 14
type input "w"
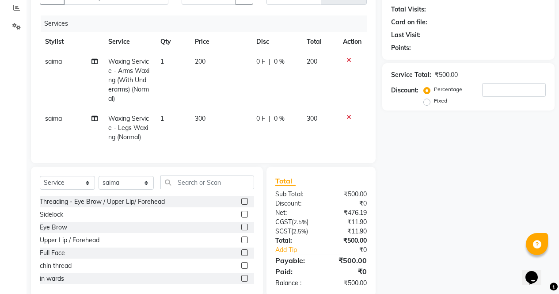
click at [241, 205] on label at bounding box center [244, 201] width 7 height 7
click at [241, 205] on input "checkbox" at bounding box center [244, 202] width 6 height 6
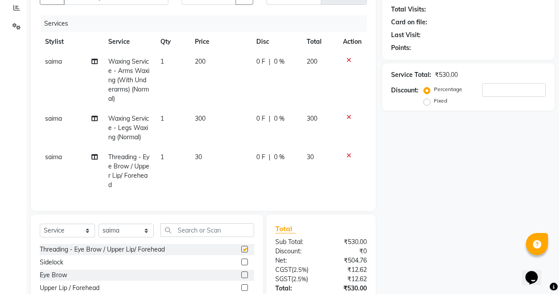
checkbox input "false"
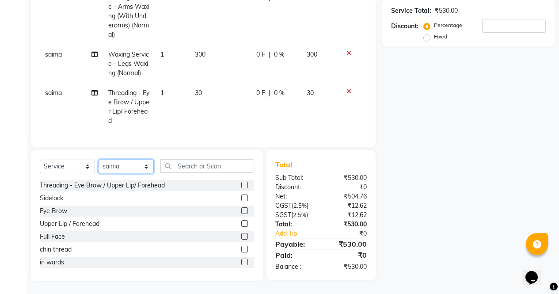
click at [122, 165] on select "Select Stylist [PERSON_NAME] [PERSON_NAME] [PERSON_NAME] Front Desk muskaan rak…" at bounding box center [126, 167] width 55 height 14
select select "28131"
click at [99, 160] on select "Select Stylist [PERSON_NAME] [PERSON_NAME] [PERSON_NAME] Front Desk muskaan rak…" at bounding box center [126, 167] width 55 height 14
click at [241, 211] on label at bounding box center [244, 210] width 7 height 7
click at [241, 211] on input "checkbox" at bounding box center [244, 211] width 6 height 6
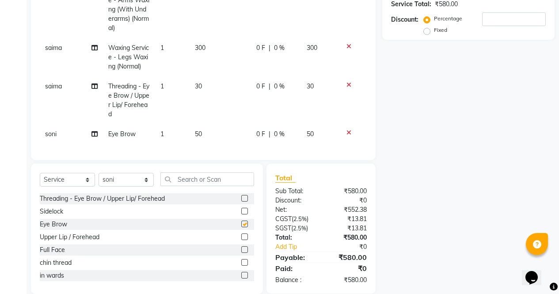
checkbox input "false"
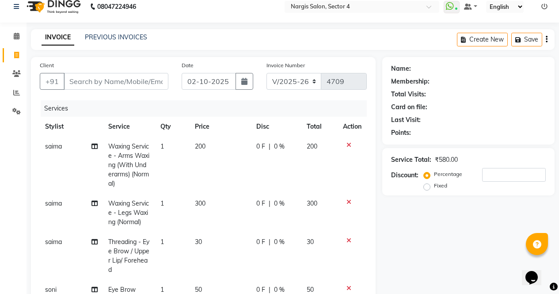
scroll to position [8, 0]
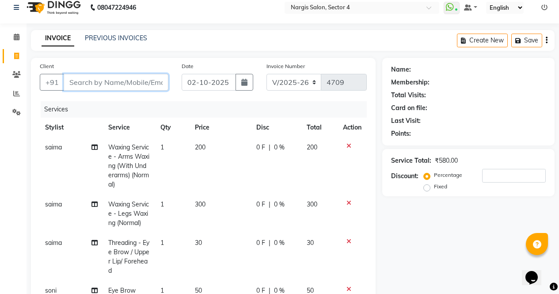
click at [104, 82] on input "Client" at bounding box center [116, 82] width 105 height 17
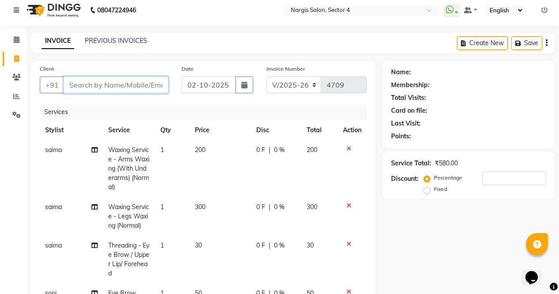
scroll to position [0, 0]
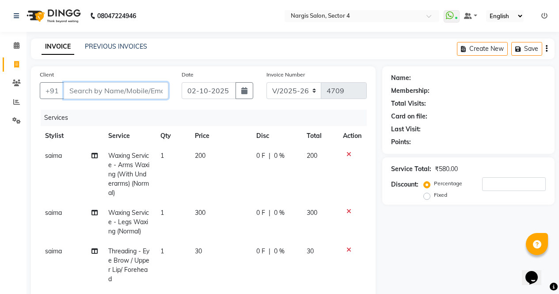
click at [126, 87] on input "Client" at bounding box center [116, 90] width 105 height 17
type input "8"
type input "0"
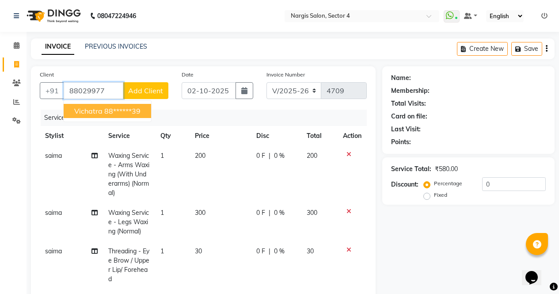
click at [118, 106] on button "vichatra 88******39" at bounding box center [107, 111] width 87 height 14
type input "88******39"
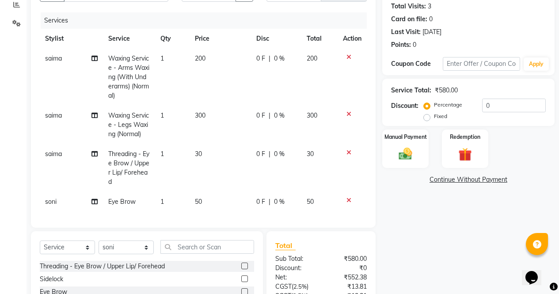
scroll to position [185, 0]
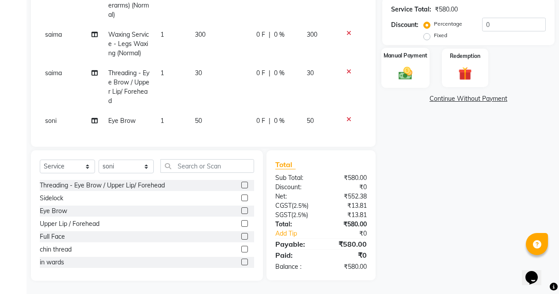
click at [416, 76] on div "Manual Payment" at bounding box center [405, 68] width 48 height 40
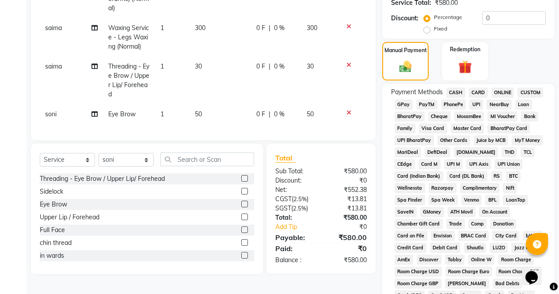
click at [497, 95] on span "ONLINE" at bounding box center [502, 92] width 23 height 10
click at [457, 92] on span "CASH" at bounding box center [455, 92] width 19 height 10
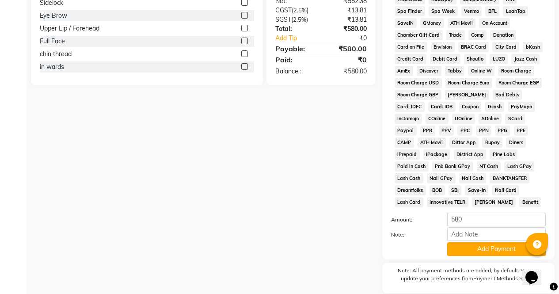
scroll to position [404, 0]
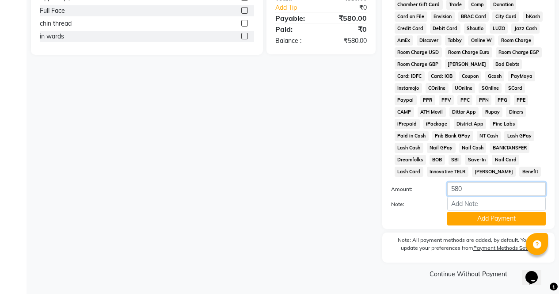
click at [470, 186] on input "580" at bounding box center [496, 189] width 99 height 14
type input "500"
click at [494, 215] on button "Add Payment" at bounding box center [496, 219] width 99 height 14
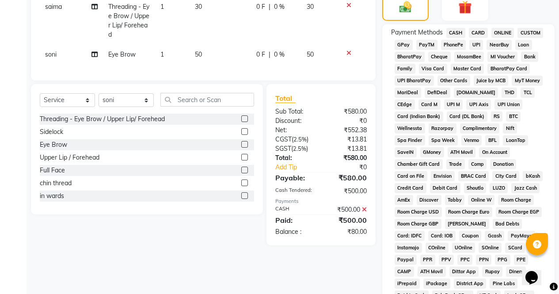
scroll to position [199, 0]
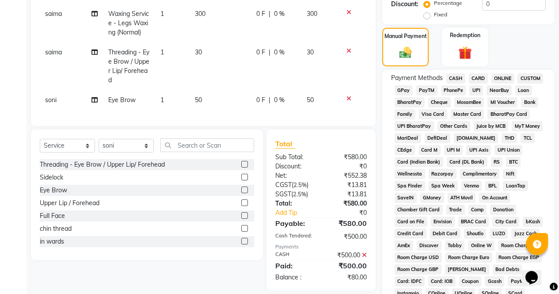
click at [505, 76] on span "ONLINE" at bounding box center [502, 78] width 23 height 10
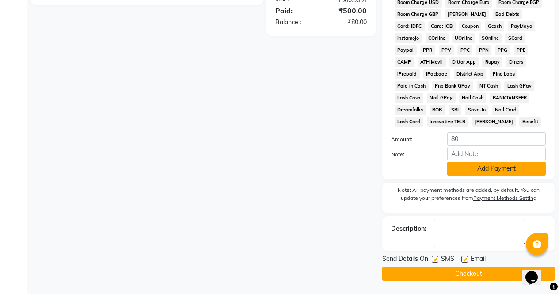
click at [501, 170] on button "Add Payment" at bounding box center [496, 169] width 99 height 14
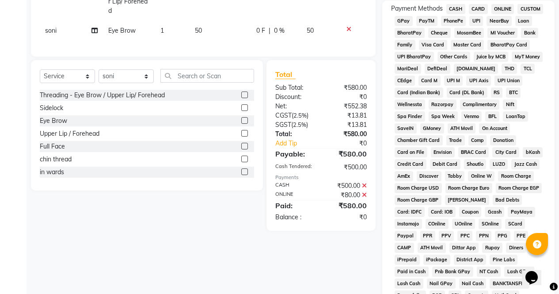
scroll to position [407, 0]
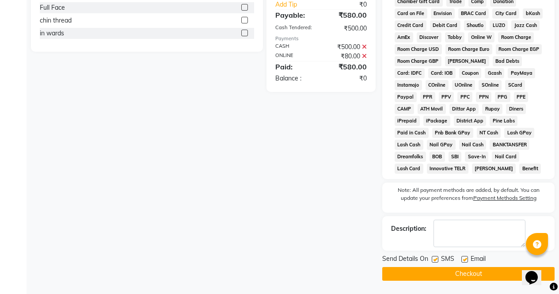
click at [477, 274] on button "Checkout" at bounding box center [468, 274] width 172 height 14
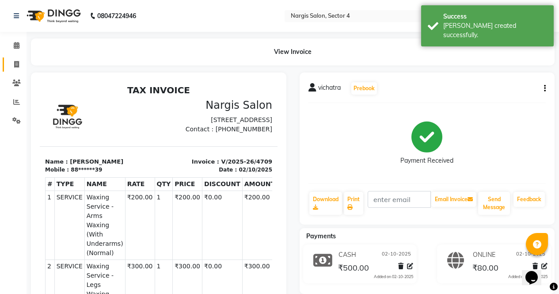
click at [15, 64] on icon at bounding box center [16, 64] width 5 height 7
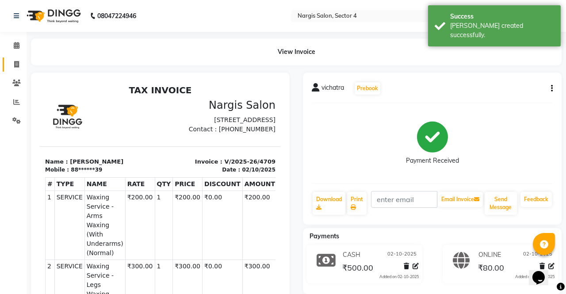
select select "service"
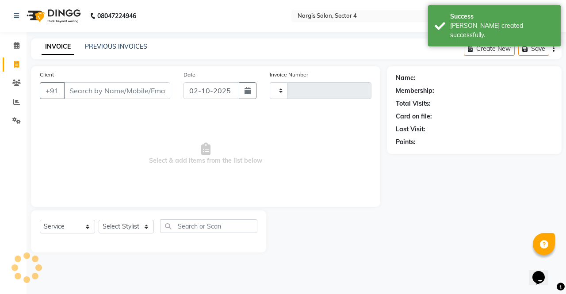
type input "4710"
select select "4130"
click at [18, 50] on span at bounding box center [16, 46] width 15 height 10
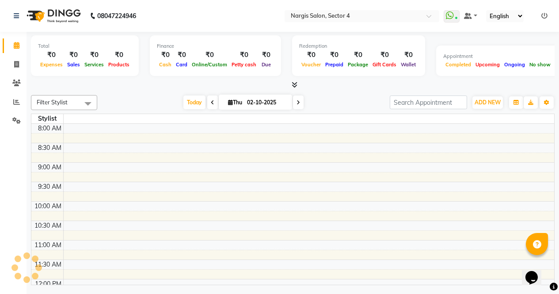
scroll to position [312, 0]
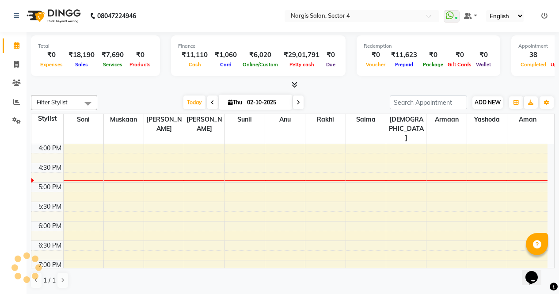
click at [490, 97] on button "ADD NEW Toggle Dropdown" at bounding box center [487, 102] width 30 height 12
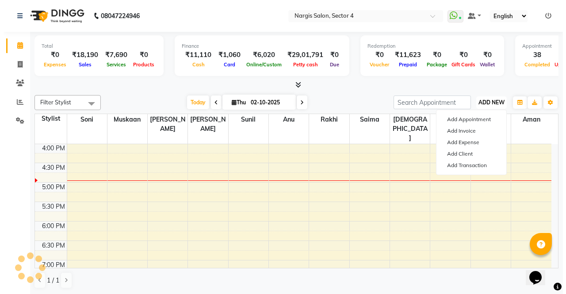
scroll to position [0, 0]
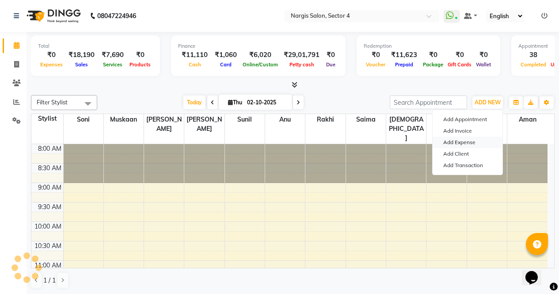
click at [474, 142] on link "Add Expense" at bounding box center [468, 142] width 70 height 11
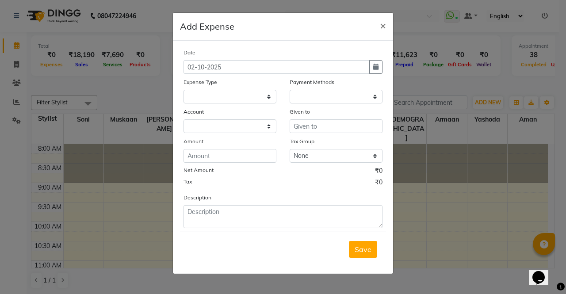
select select
select select "1"
select select "2938"
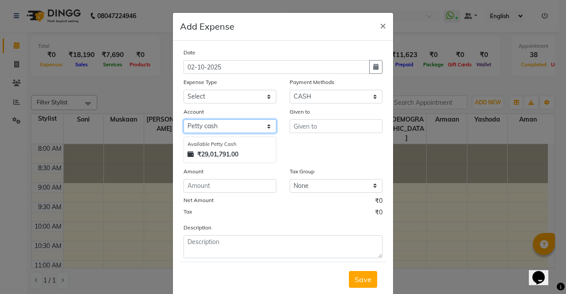
click at [215, 125] on select "Select [PERSON_NAME] cash Default account" at bounding box center [229, 126] width 93 height 14
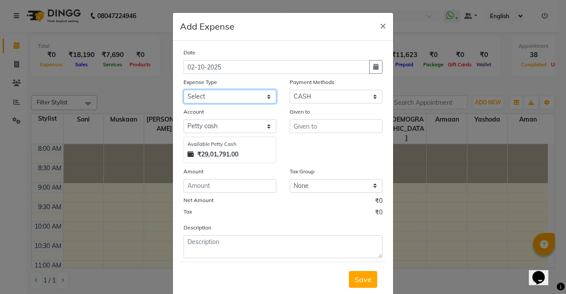
click at [202, 93] on select "Select Advance Salary Bank charges Car maintenance Cash transfer to bank Cash t…" at bounding box center [229, 97] width 93 height 14
select select "18446"
click at [183, 90] on select "Select Advance Salary Bank charges Car maintenance Cash transfer to bank Cash t…" at bounding box center [229, 97] width 93 height 14
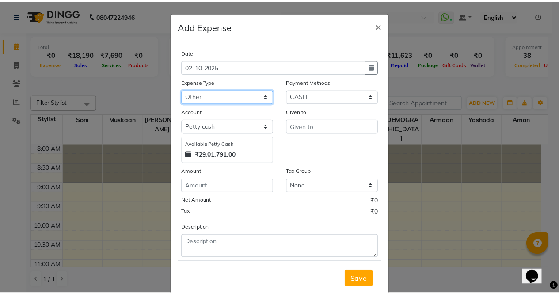
scroll to position [23, 0]
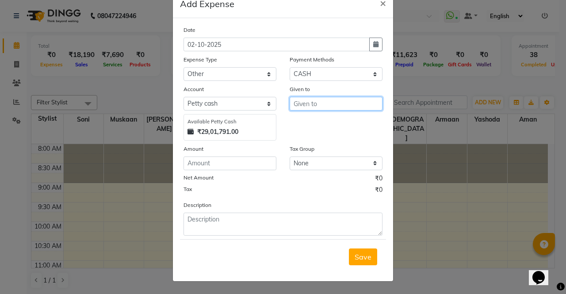
click at [312, 101] on input "text" at bounding box center [335, 104] width 93 height 14
type input "b"
type input "bhaiya"
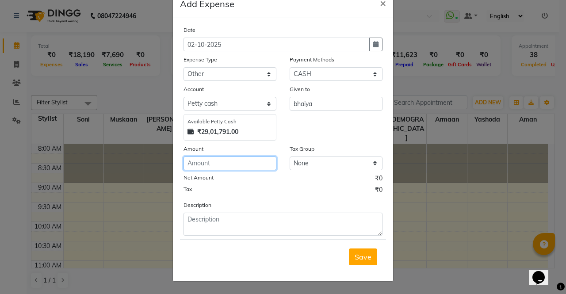
click at [211, 160] on input "number" at bounding box center [229, 163] width 93 height 14
type input "3000"
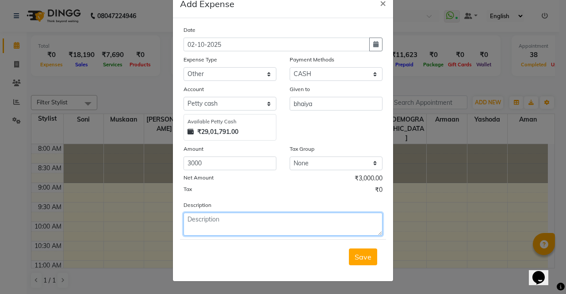
click at [260, 217] on textarea at bounding box center [282, 224] width 199 height 23
type textarea "bhaiya"
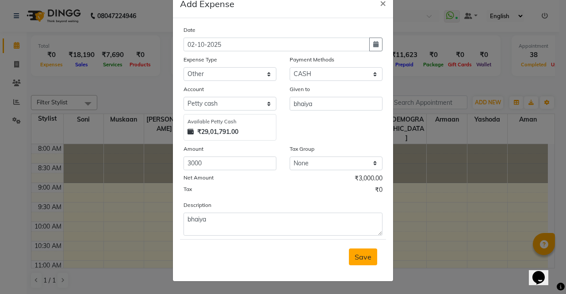
click at [357, 249] on button "Save" at bounding box center [363, 256] width 28 height 17
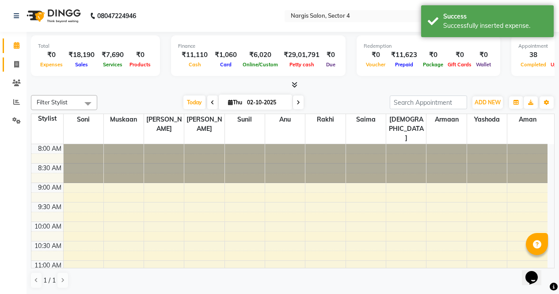
click at [17, 66] on icon at bounding box center [16, 64] width 5 height 7
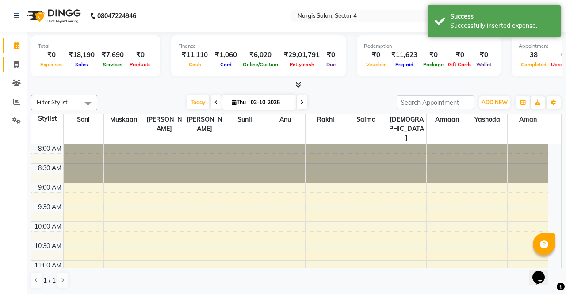
select select "service"
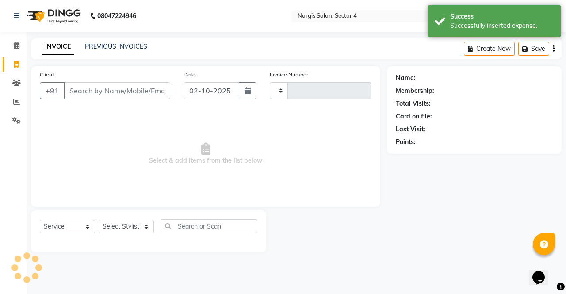
type input "4710"
select select "4130"
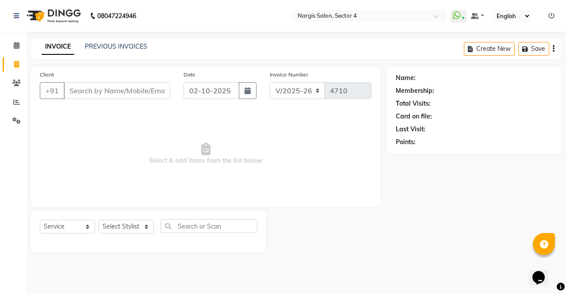
click at [429, 209] on div "Name: Membership: Total Visits: Card on file: Last Visit: Points:" at bounding box center [477, 159] width 181 height 186
click at [125, 227] on select "Select Stylist [PERSON_NAME] [PERSON_NAME] [PERSON_NAME] Front Desk muskaan rak…" at bounding box center [126, 227] width 55 height 14
select select "28131"
click at [99, 220] on select "Select Stylist [PERSON_NAME] [PERSON_NAME] [PERSON_NAME] Front Desk muskaan rak…" at bounding box center [126, 227] width 55 height 14
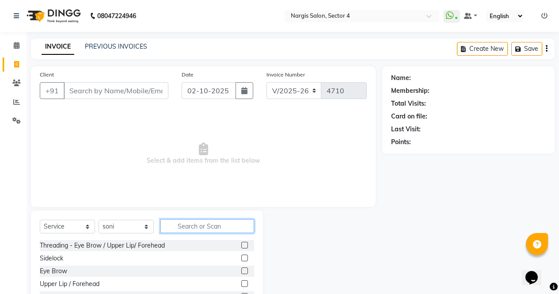
click at [196, 224] on input "text" at bounding box center [207, 226] width 94 height 14
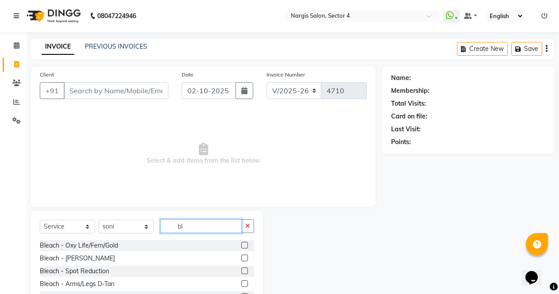
type input "bl"
click at [241, 271] on label at bounding box center [244, 270] width 7 height 7
click at [241, 271] on input "checkbox" at bounding box center [244, 271] width 6 height 6
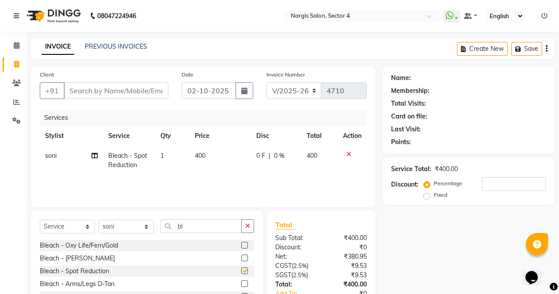
checkbox input "false"
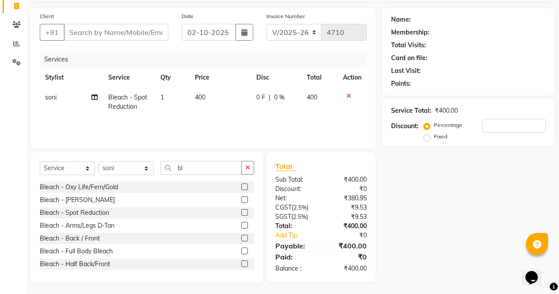
scroll to position [60, 0]
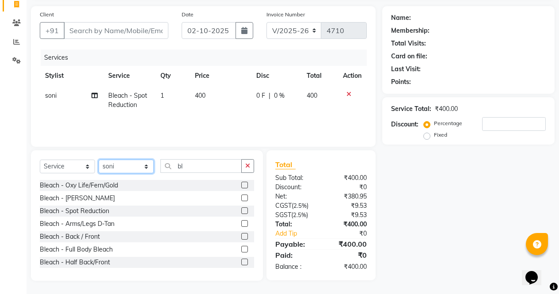
click at [122, 164] on select "Select Stylist [PERSON_NAME] [PERSON_NAME] [PERSON_NAME] Front Desk muskaan rak…" at bounding box center [126, 167] width 55 height 14
select select "28132"
click at [99, 160] on select "Select Stylist [PERSON_NAME] [PERSON_NAME] [PERSON_NAME] Front Desk muskaan rak…" at bounding box center [126, 167] width 55 height 14
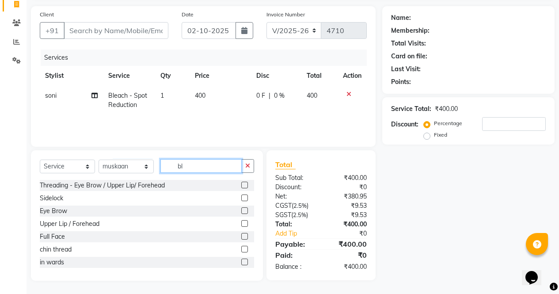
click at [201, 168] on input "bl" at bounding box center [200, 166] width 81 height 14
type input "b"
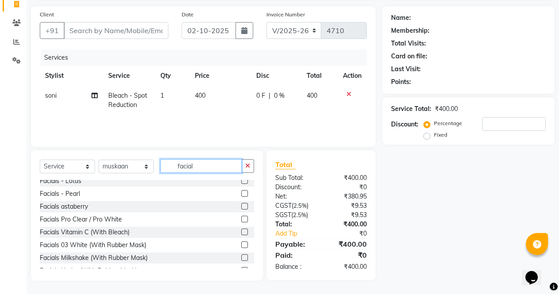
scroll to position [40, 0]
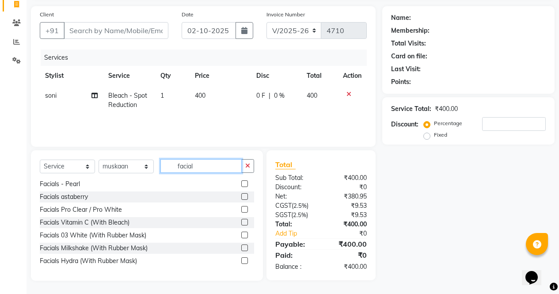
type input "facial"
click at [241, 262] on label at bounding box center [244, 260] width 7 height 7
click at [241, 262] on input "checkbox" at bounding box center [244, 261] width 6 height 6
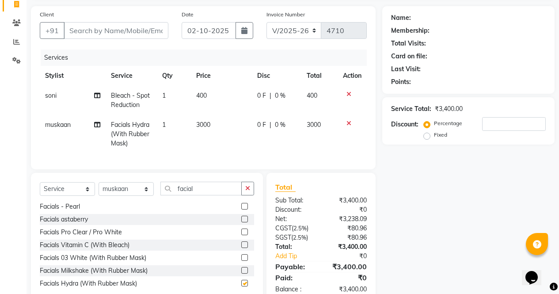
checkbox input "false"
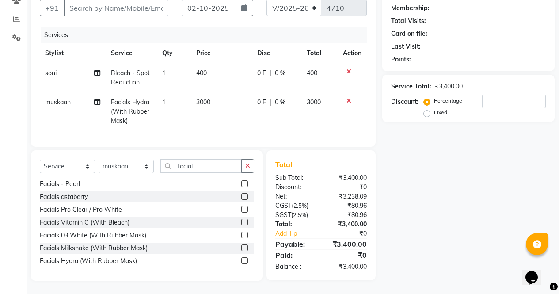
click at [350, 103] on td at bounding box center [352, 111] width 29 height 38
click at [348, 98] on icon at bounding box center [348, 101] width 5 height 6
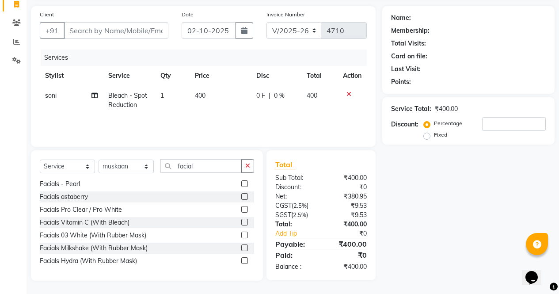
click at [348, 91] on icon at bounding box center [348, 94] width 5 height 6
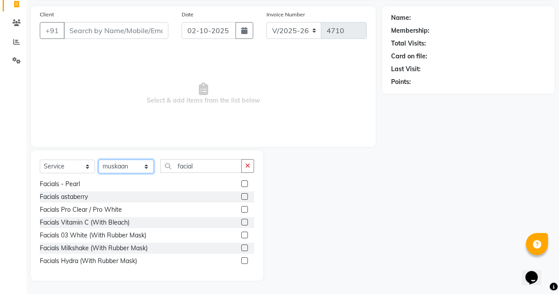
click at [126, 163] on select "Select Stylist [PERSON_NAME] [PERSON_NAME] [PERSON_NAME] Front Desk muskaan rak…" at bounding box center [126, 167] width 55 height 14
select select "60383"
click at [99, 160] on select "Select Stylist [PERSON_NAME] [PERSON_NAME] [PERSON_NAME] Front Desk muskaan rak…" at bounding box center [126, 167] width 55 height 14
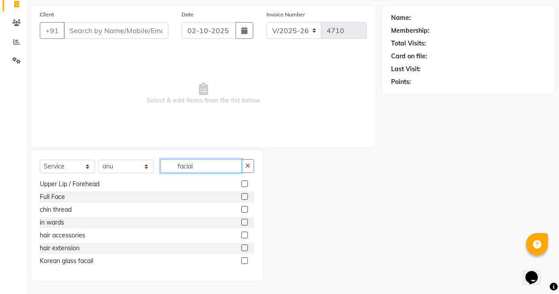
click at [195, 167] on input "facial" at bounding box center [200, 166] width 81 height 14
type input "f"
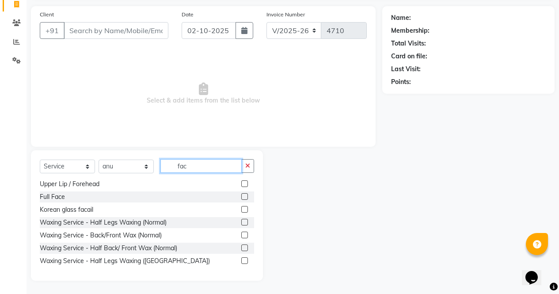
scroll to position [0, 0]
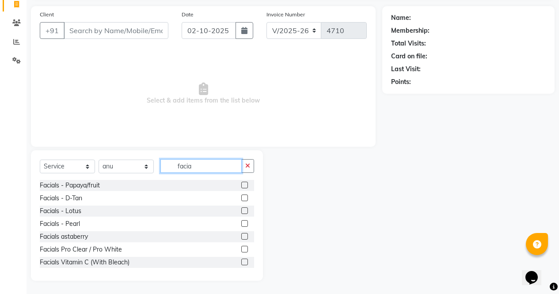
type input "facial"
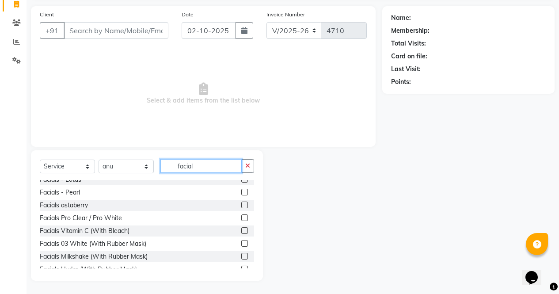
scroll to position [40, 0]
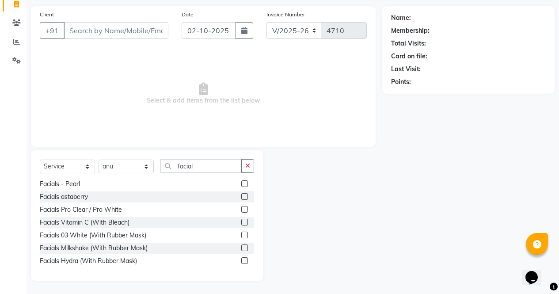
click at [241, 222] on label at bounding box center [244, 222] width 7 height 7
click at [241, 222] on input "checkbox" at bounding box center [244, 223] width 6 height 6
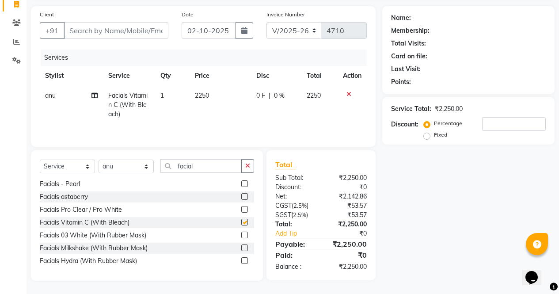
checkbox input "false"
click at [201, 170] on input "facial" at bounding box center [200, 166] width 81 height 14
type input "f"
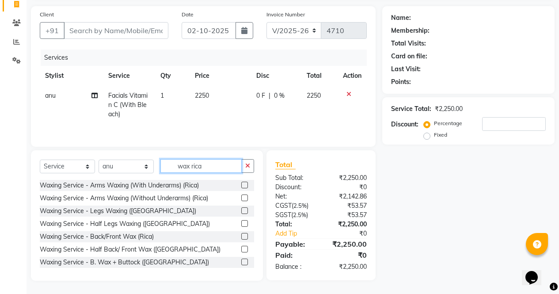
type input "wax rica"
click at [241, 182] on label at bounding box center [244, 185] width 7 height 7
click at [241, 182] on input "checkbox" at bounding box center [244, 185] width 6 height 6
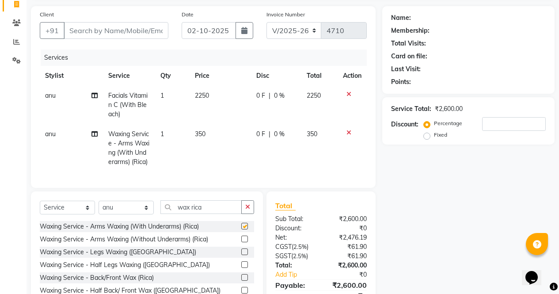
scroll to position [117, 0]
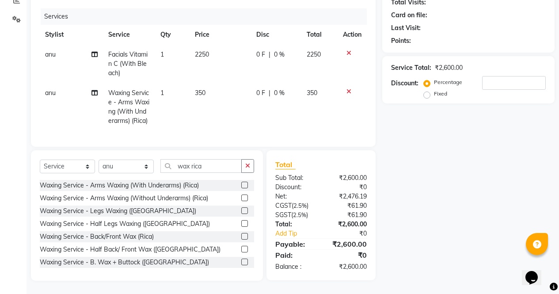
checkbox input "false"
click at [241, 211] on label at bounding box center [244, 210] width 7 height 7
click at [241, 211] on input "checkbox" at bounding box center [244, 211] width 6 height 6
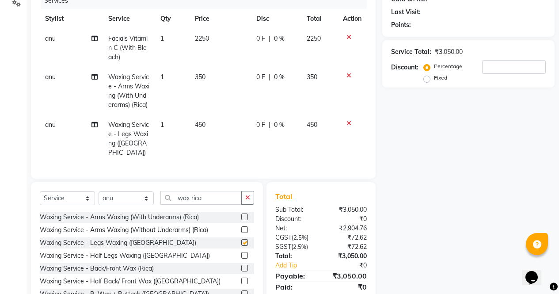
checkbox input "false"
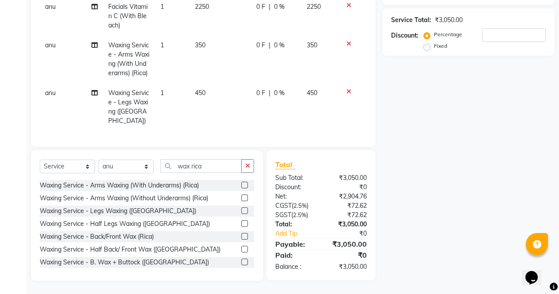
scroll to position [156, 0]
click at [123, 163] on select "Select Stylist [PERSON_NAME] [PERSON_NAME] [PERSON_NAME] Front Desk muskaan rak…" at bounding box center [126, 167] width 55 height 14
select select "87810"
click at [99, 160] on select "Select Stylist [PERSON_NAME] [PERSON_NAME] [PERSON_NAME] Front Desk muskaan rak…" at bounding box center [126, 167] width 55 height 14
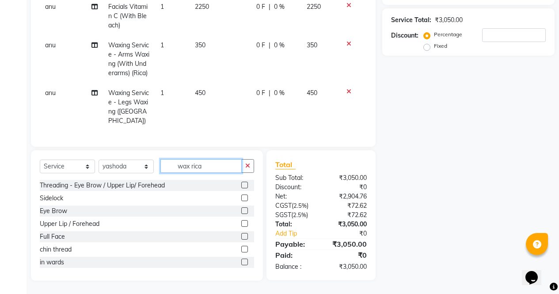
click at [210, 163] on input "wax rica" at bounding box center [200, 166] width 81 height 14
type input "w"
click at [241, 209] on label at bounding box center [244, 210] width 7 height 7
click at [241, 209] on input "checkbox" at bounding box center [244, 211] width 6 height 6
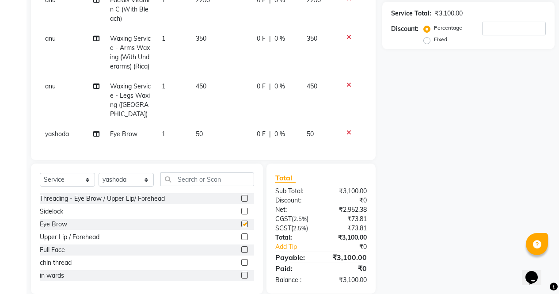
scroll to position [175, 0]
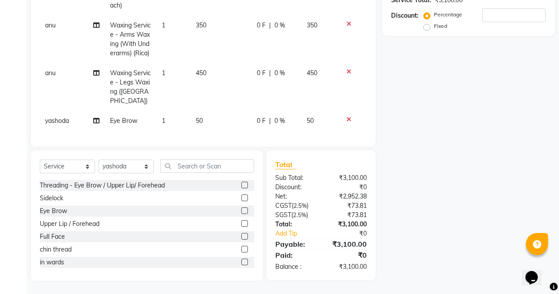
checkbox input "false"
click at [194, 166] on input "text" at bounding box center [207, 166] width 94 height 14
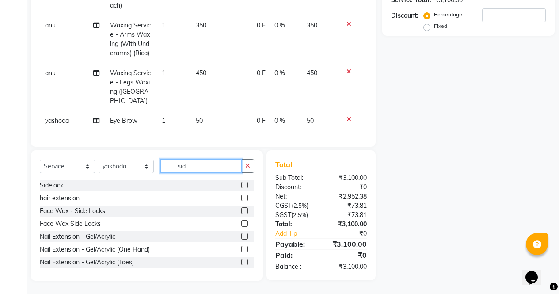
scroll to position [175, 0]
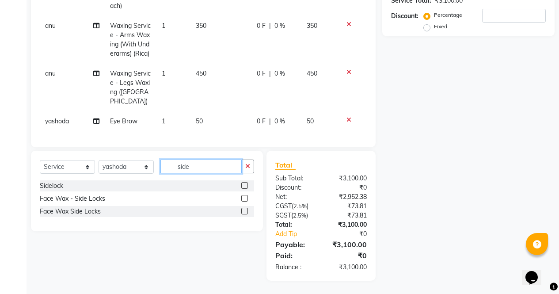
type input "side"
click at [244, 213] on label at bounding box center [244, 211] width 7 height 7
click at [244, 213] on input "checkbox" at bounding box center [244, 212] width 6 height 6
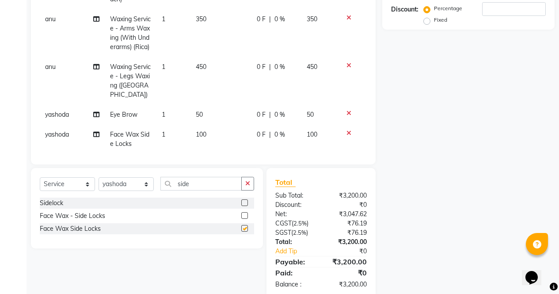
checkbox input "false"
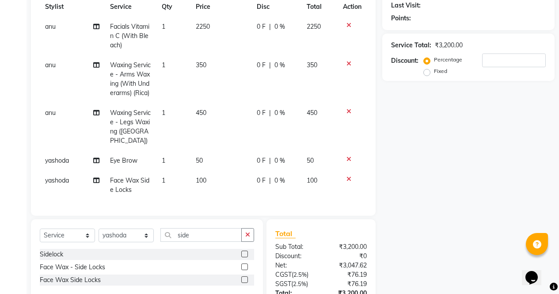
scroll to position [147, 0]
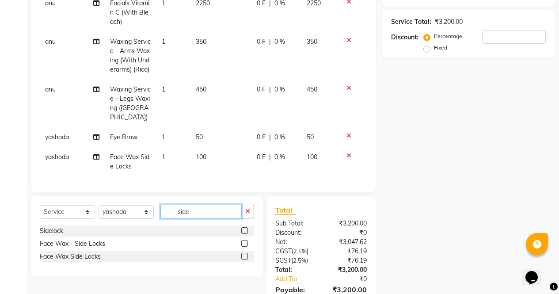
click at [203, 208] on input "side" at bounding box center [200, 212] width 81 height 14
type input "s"
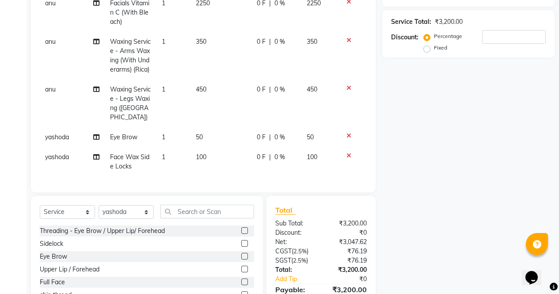
click at [241, 231] on label at bounding box center [244, 230] width 7 height 7
click at [241, 231] on input "checkbox" at bounding box center [244, 231] width 6 height 6
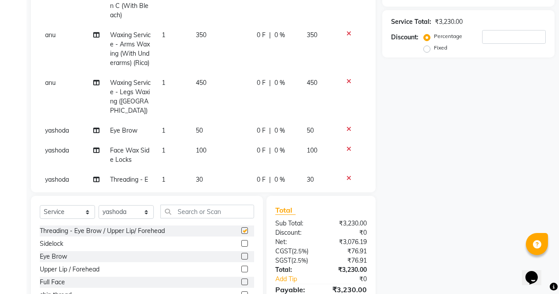
checkbox input "false"
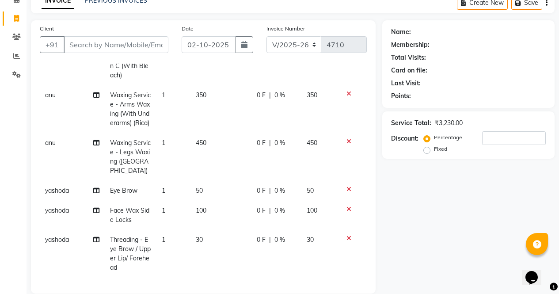
scroll to position [0, 0]
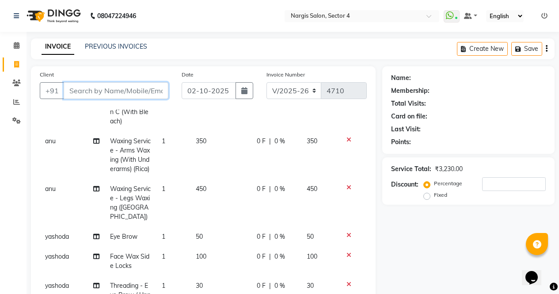
click at [127, 94] on input "Client" at bounding box center [116, 90] width 105 height 17
type input "8"
type input "0"
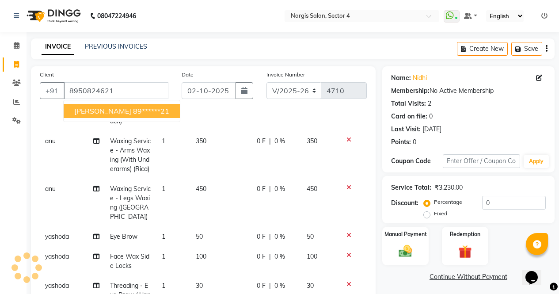
click at [133, 109] on ngb-highlight "89******21" at bounding box center [151, 110] width 36 height 9
type input "89******21"
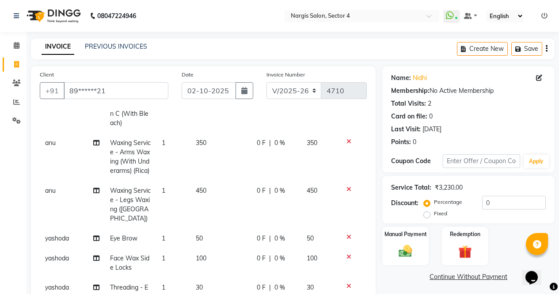
scroll to position [60, 0]
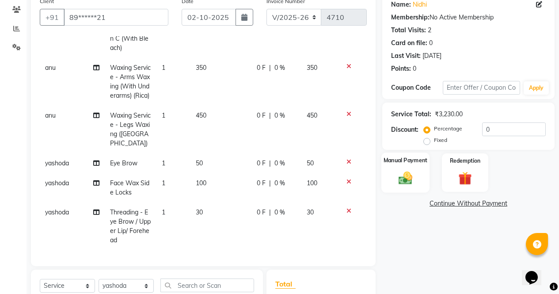
click at [418, 178] on div "Manual Payment" at bounding box center [405, 172] width 48 height 40
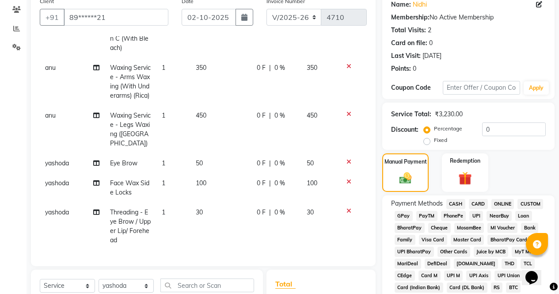
click at [501, 205] on span "ONLINE" at bounding box center [502, 204] width 23 height 10
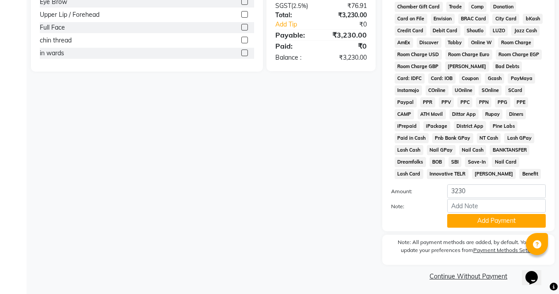
scroll to position [404, 0]
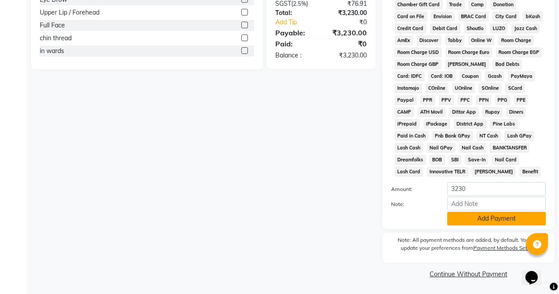
click at [491, 224] on button "Add Payment" at bounding box center [496, 219] width 99 height 14
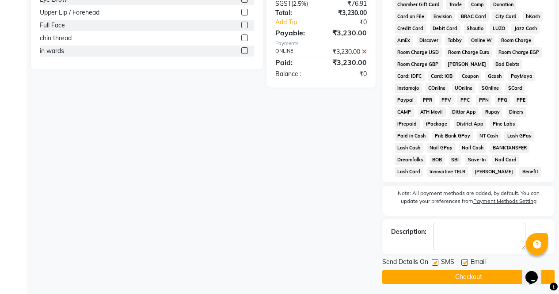
click at [483, 277] on button "Checkout" at bounding box center [468, 277] width 172 height 14
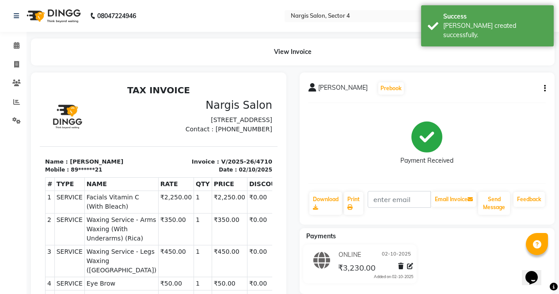
scroll to position [14, 0]
click at [13, 67] on span at bounding box center [16, 65] width 15 height 10
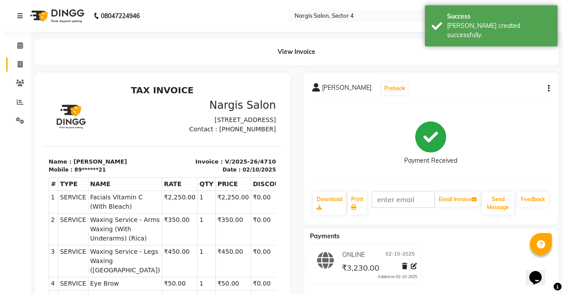
select select "service"
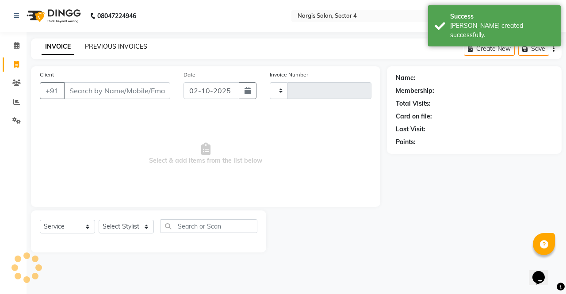
click at [105, 44] on link "PREVIOUS INVOICES" at bounding box center [116, 46] width 62 height 8
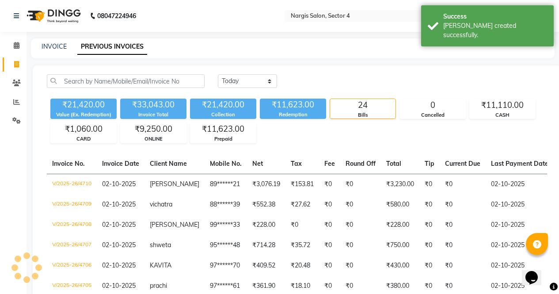
click at [18, 64] on icon at bounding box center [16, 64] width 5 height 7
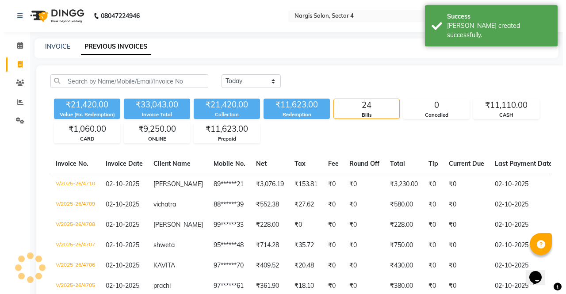
select select "service"
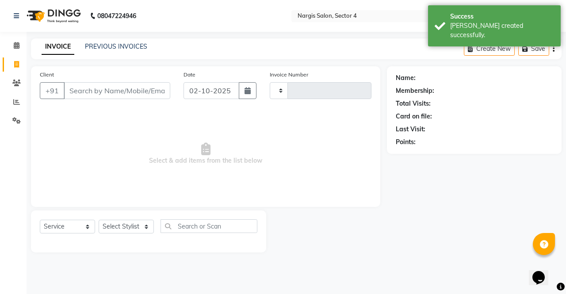
type input "4711"
select select "4130"
